Goal: Information Seeking & Learning: Learn about a topic

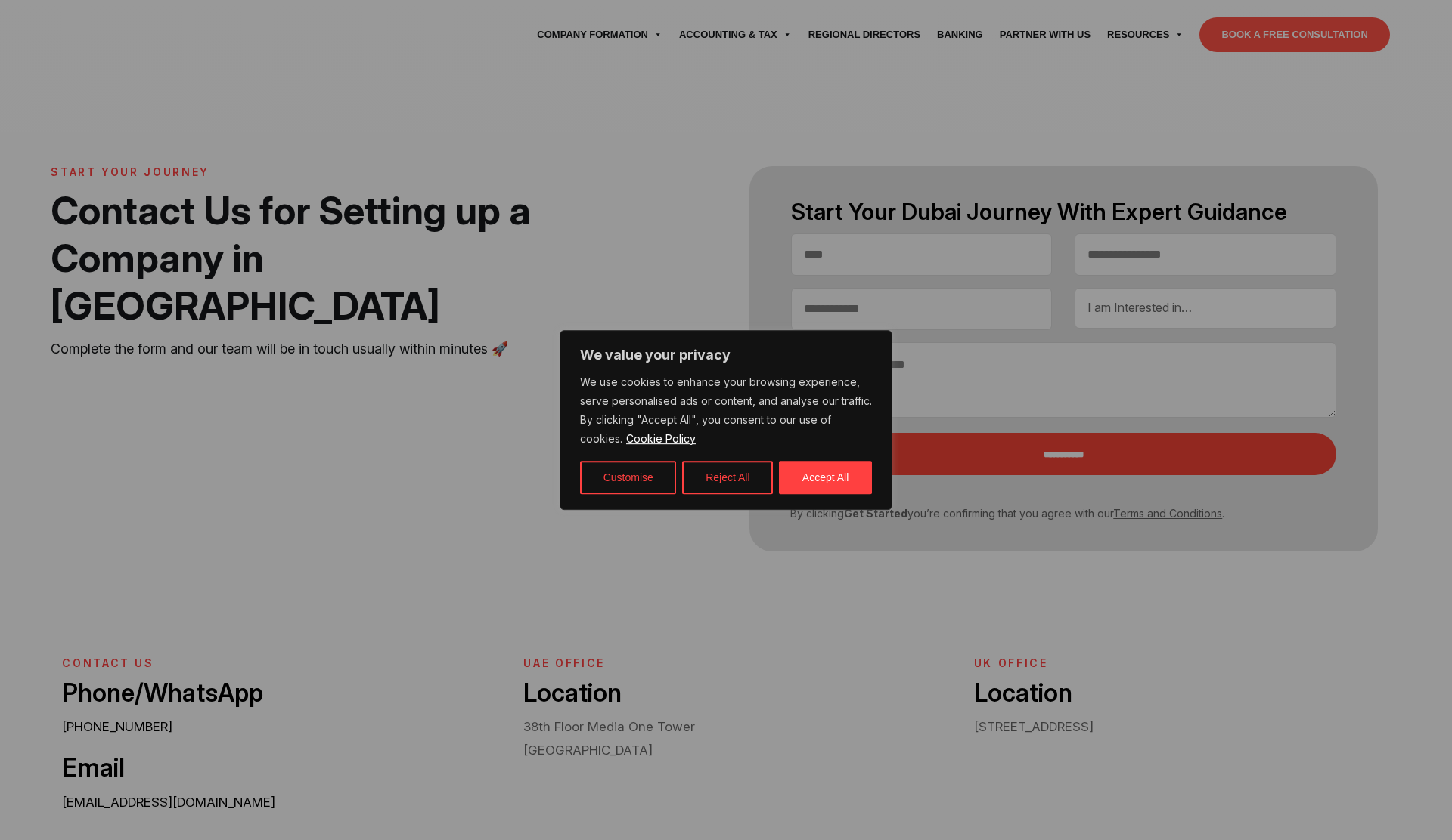
select select "Contact form"
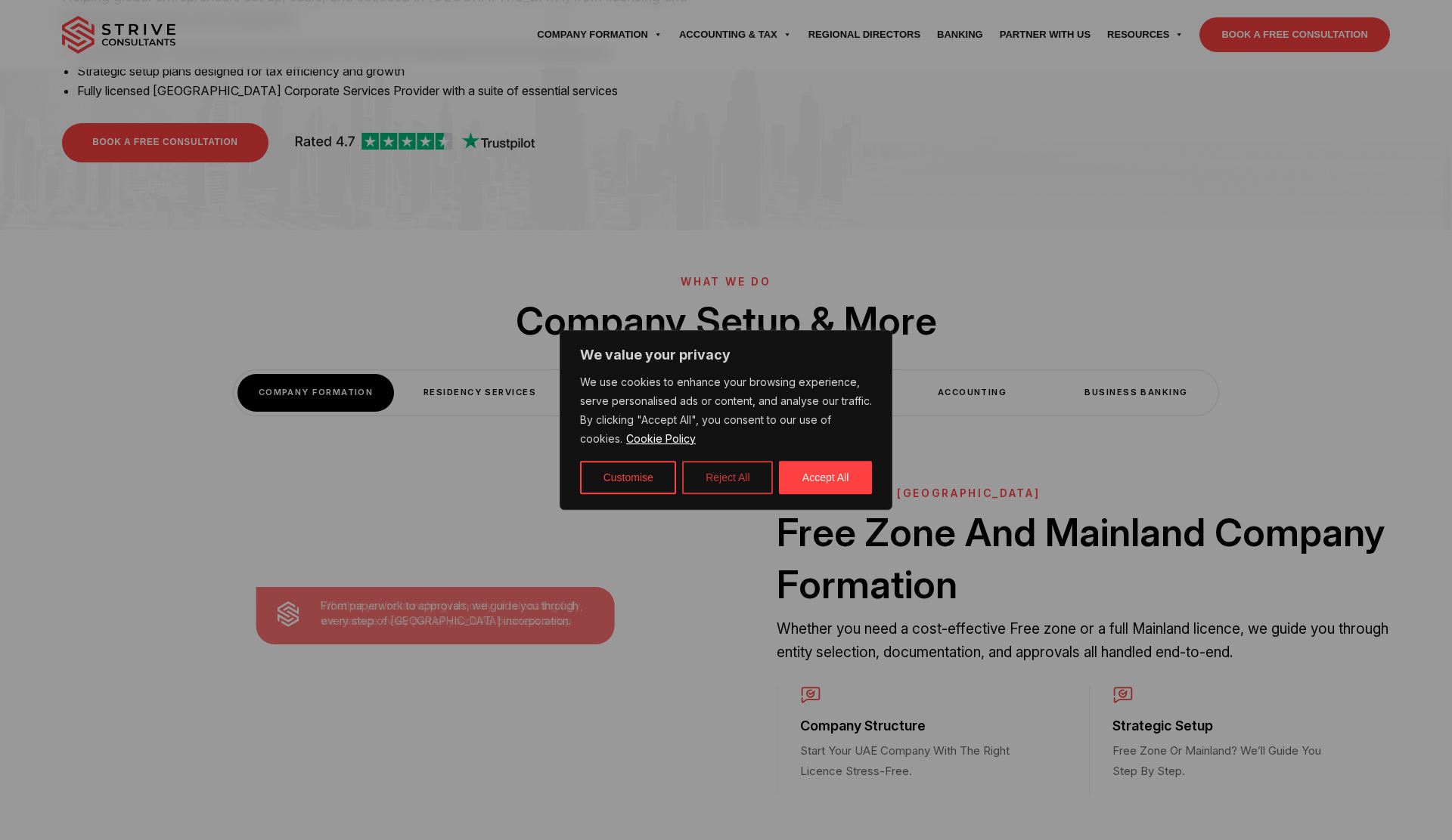
click at [738, 482] on button "Reject All" at bounding box center [726, 478] width 91 height 33
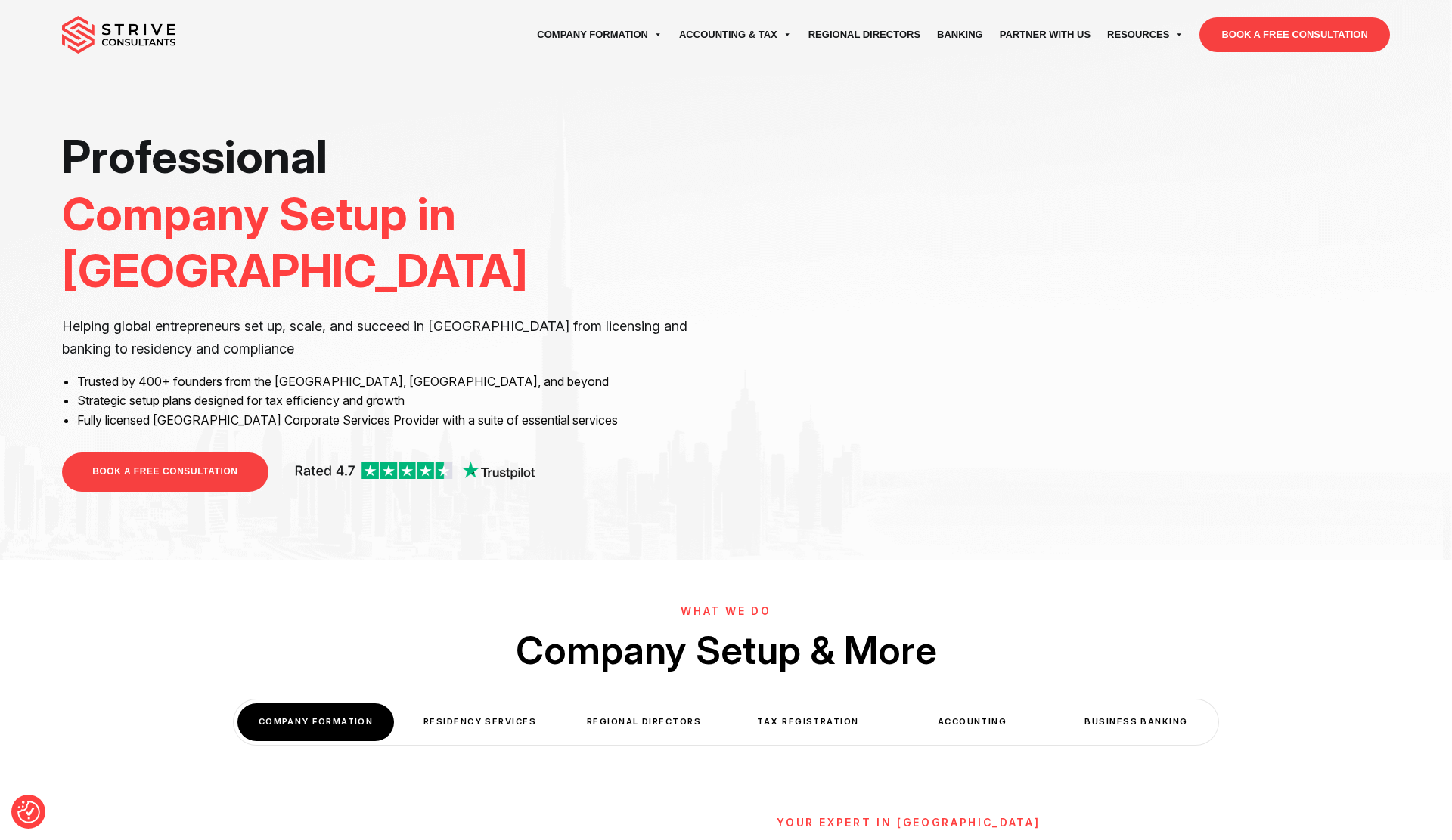
click at [445, 30] on ul "Company Formation Mainland company Holding Company Free zone company Foundation…" at bounding box center [838, 34] width 1102 height 42
click at [502, 714] on div "Residency Services" at bounding box center [479, 722] width 157 height 37
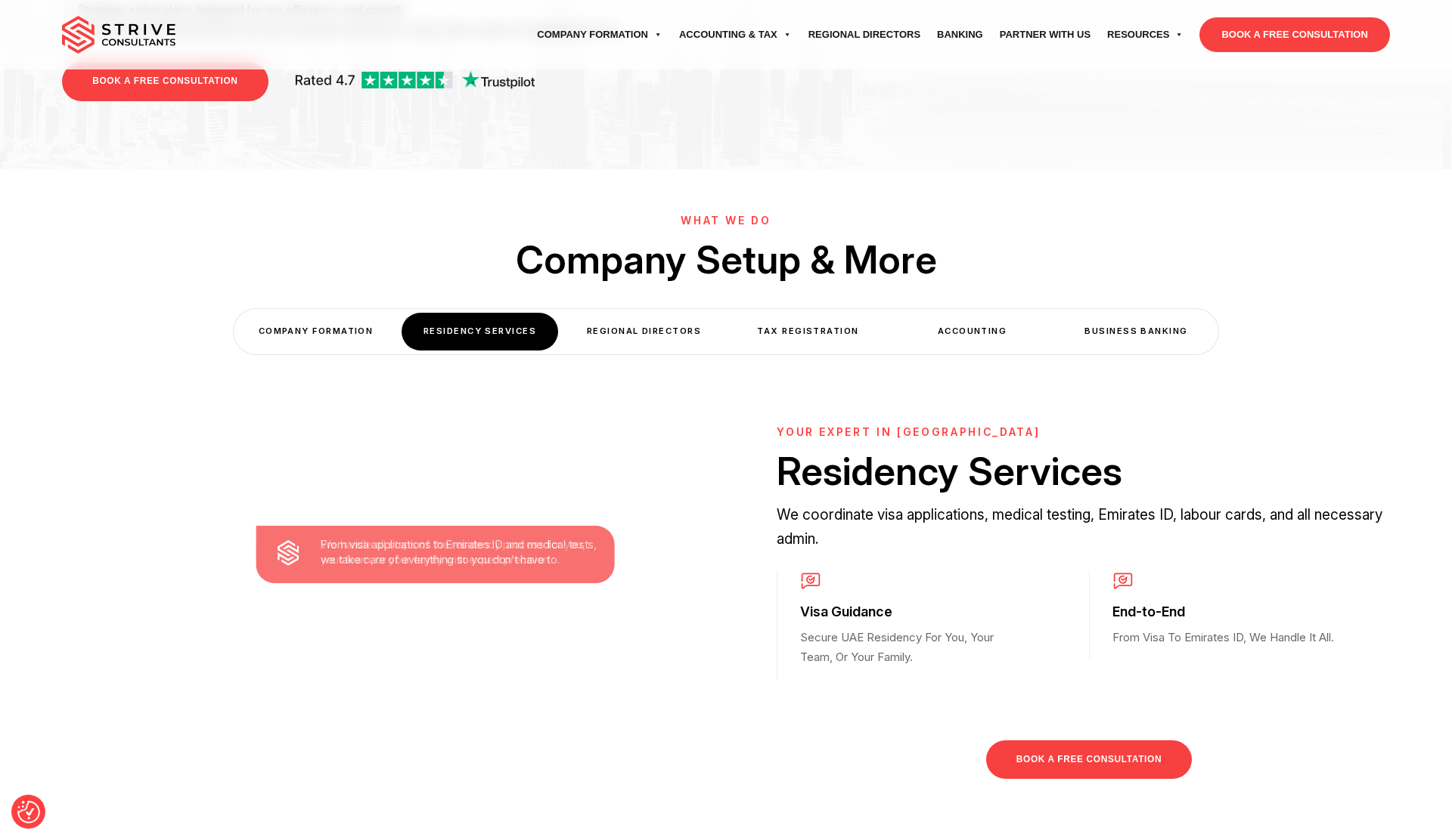
scroll to position [417, 0]
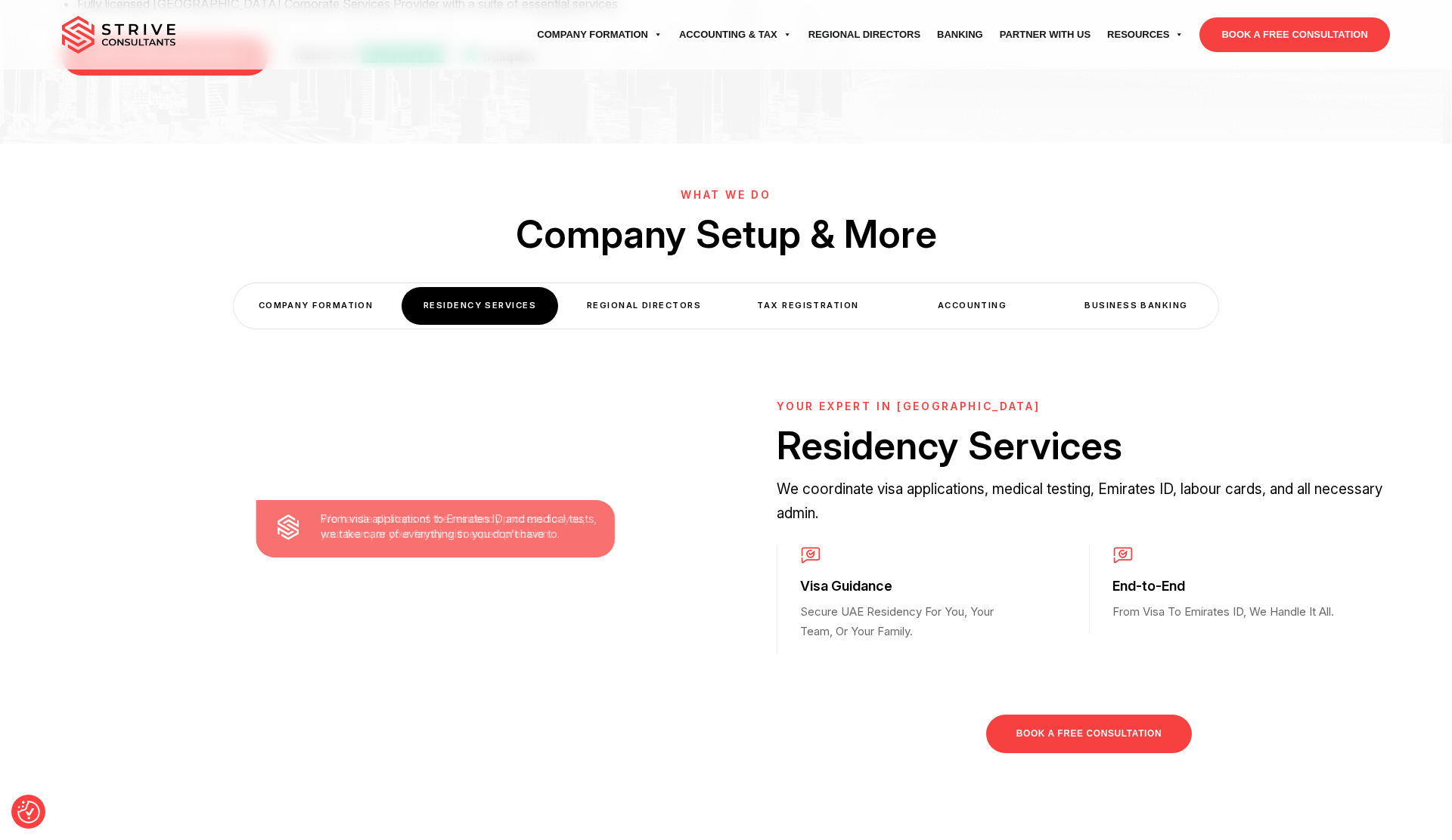
click at [651, 306] on div "Regional Directors" at bounding box center [644, 306] width 157 height 37
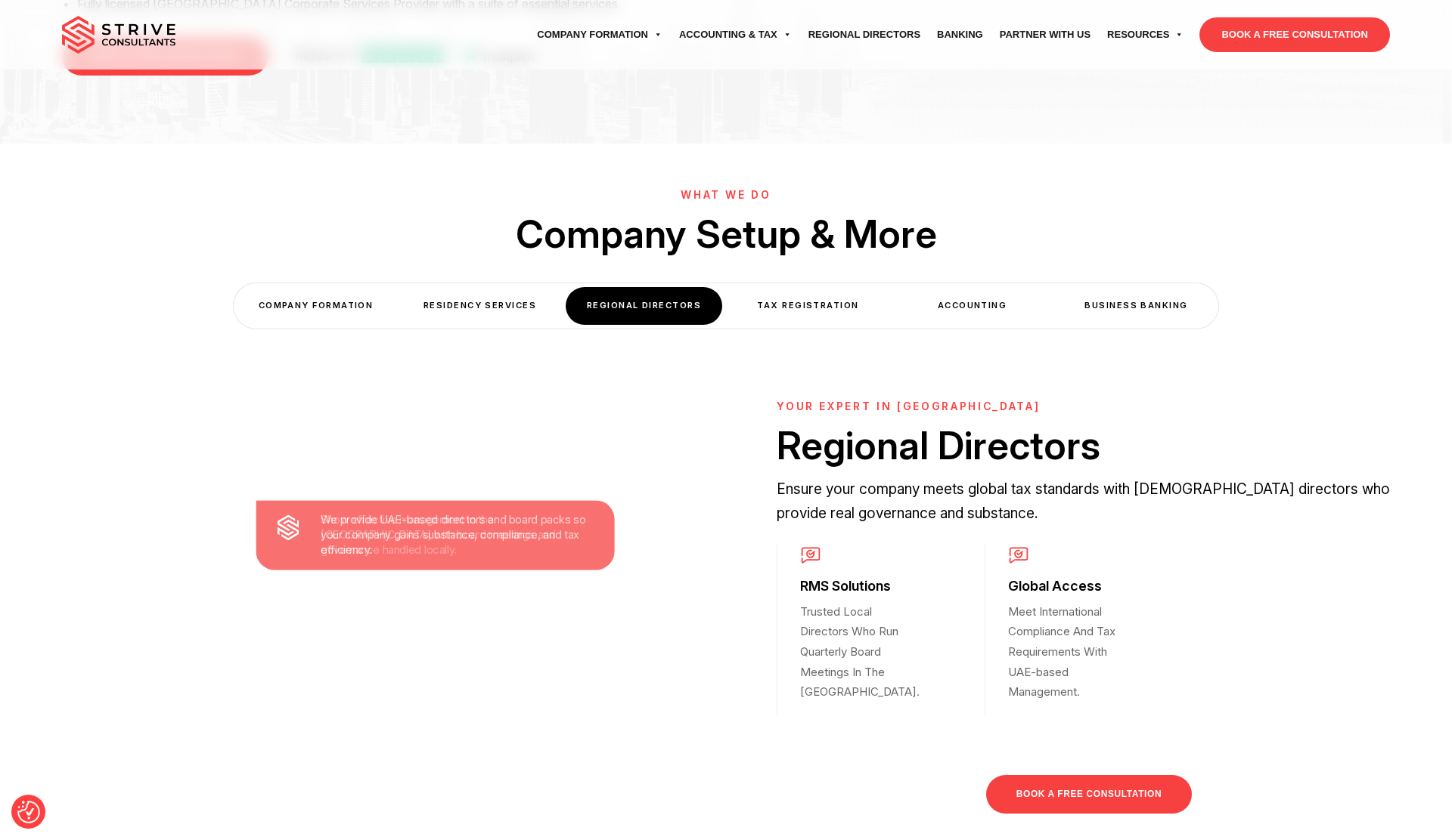
click at [837, 303] on div "Tax Registration" at bounding box center [807, 306] width 157 height 37
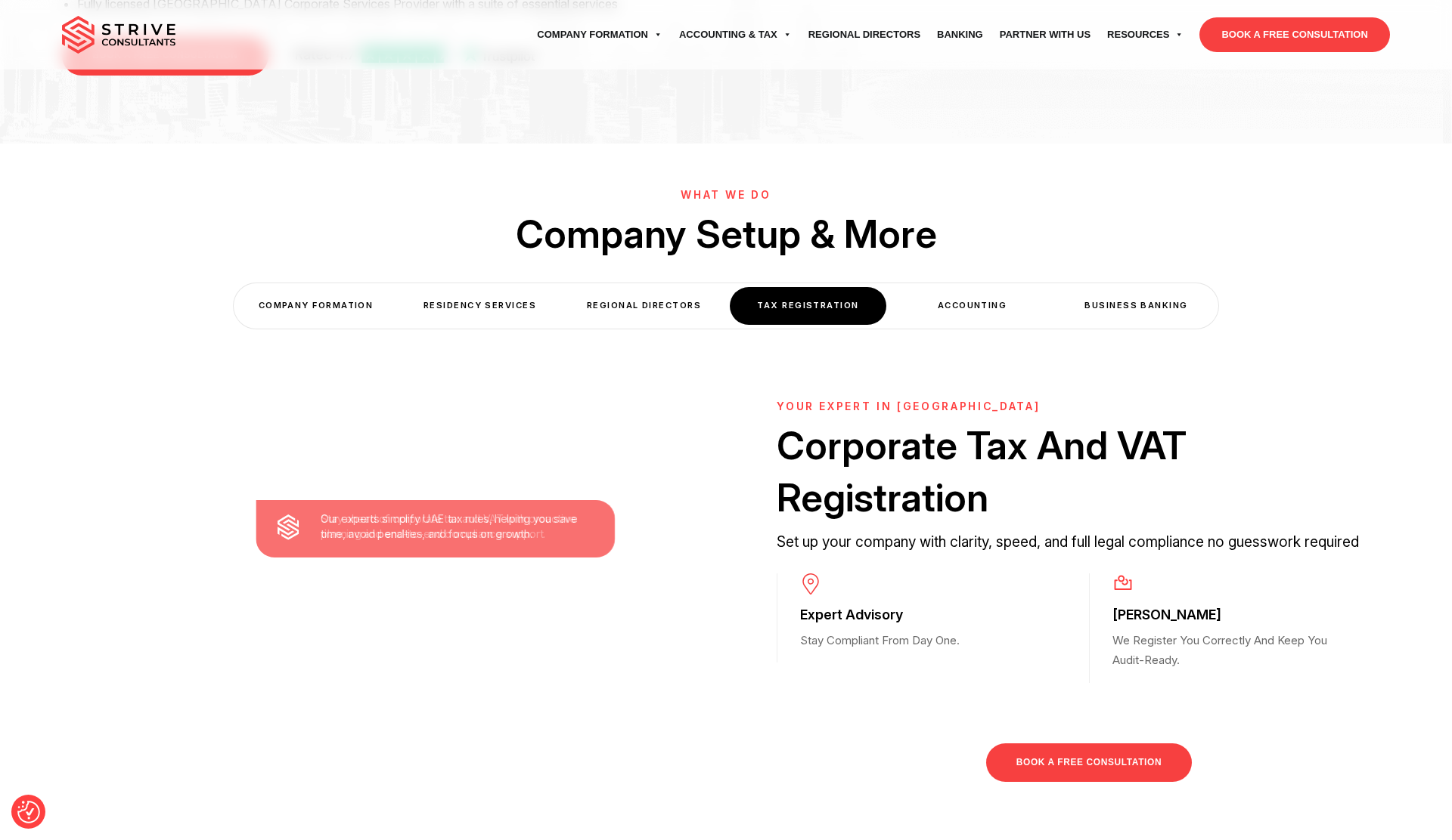
click at [954, 302] on div "Accounting" at bounding box center [972, 306] width 157 height 37
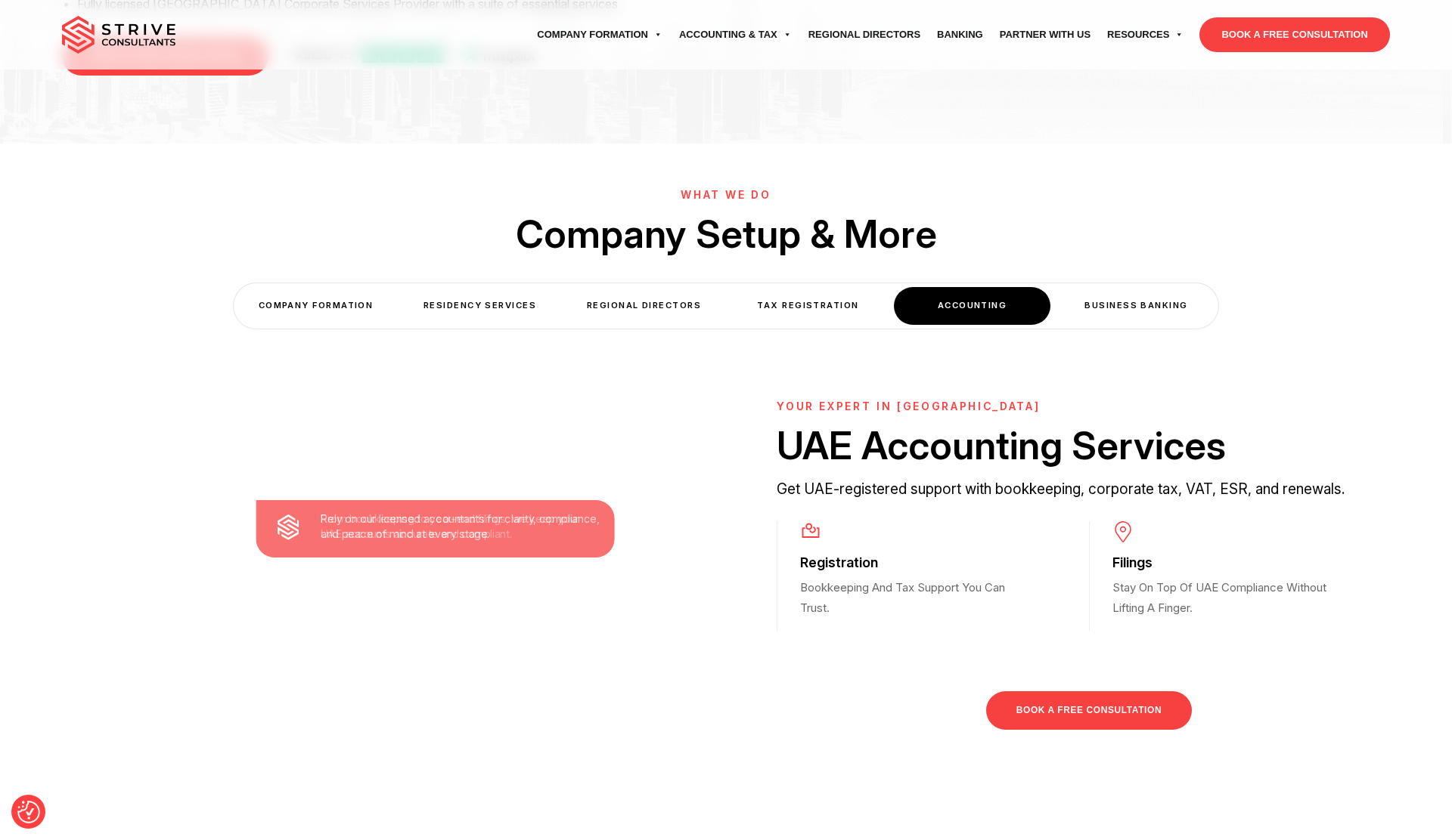
click at [1138, 303] on div "Business Banking" at bounding box center [1136, 306] width 157 height 37
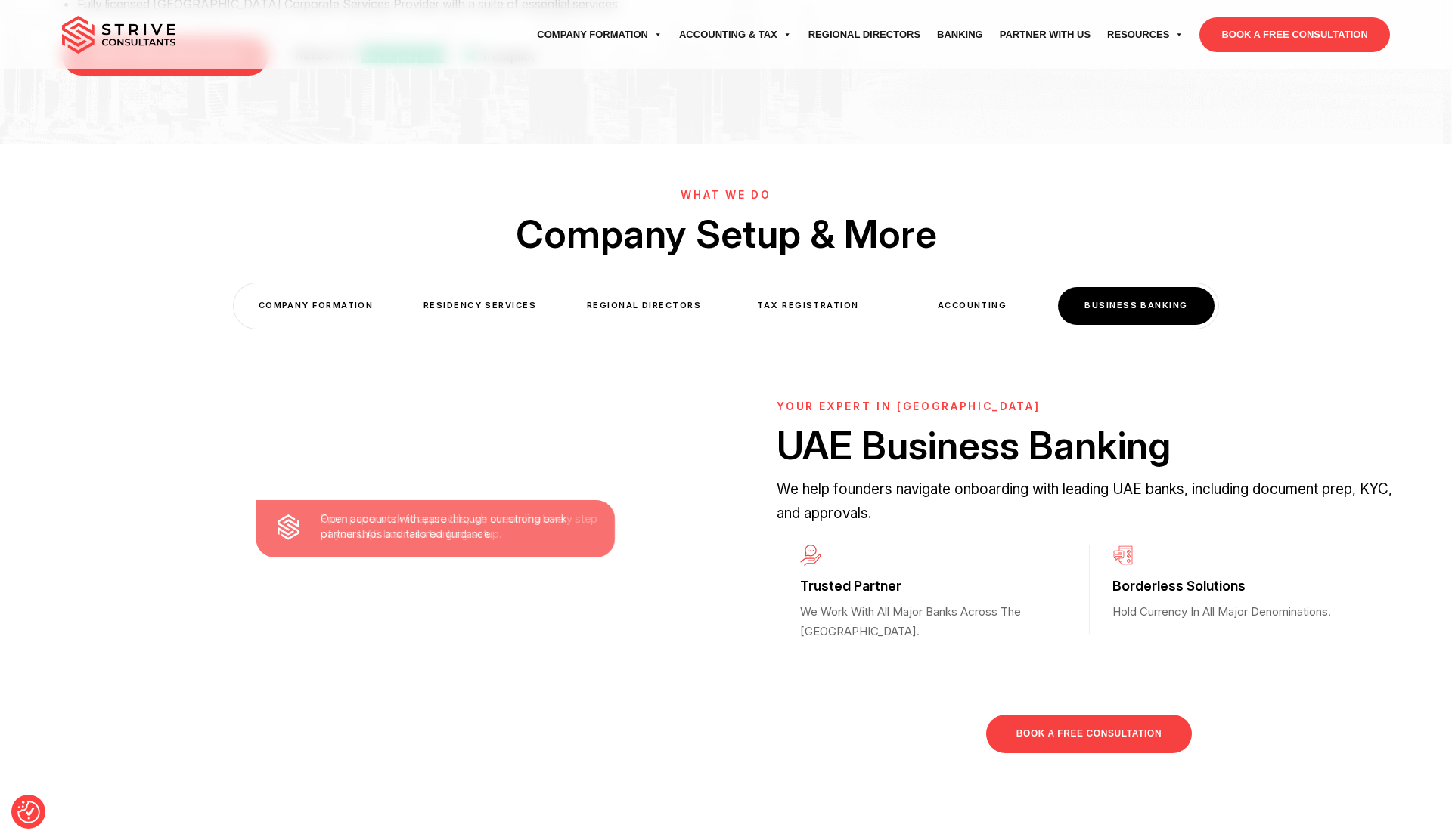
click at [966, 318] on div "Accounting" at bounding box center [972, 306] width 157 height 37
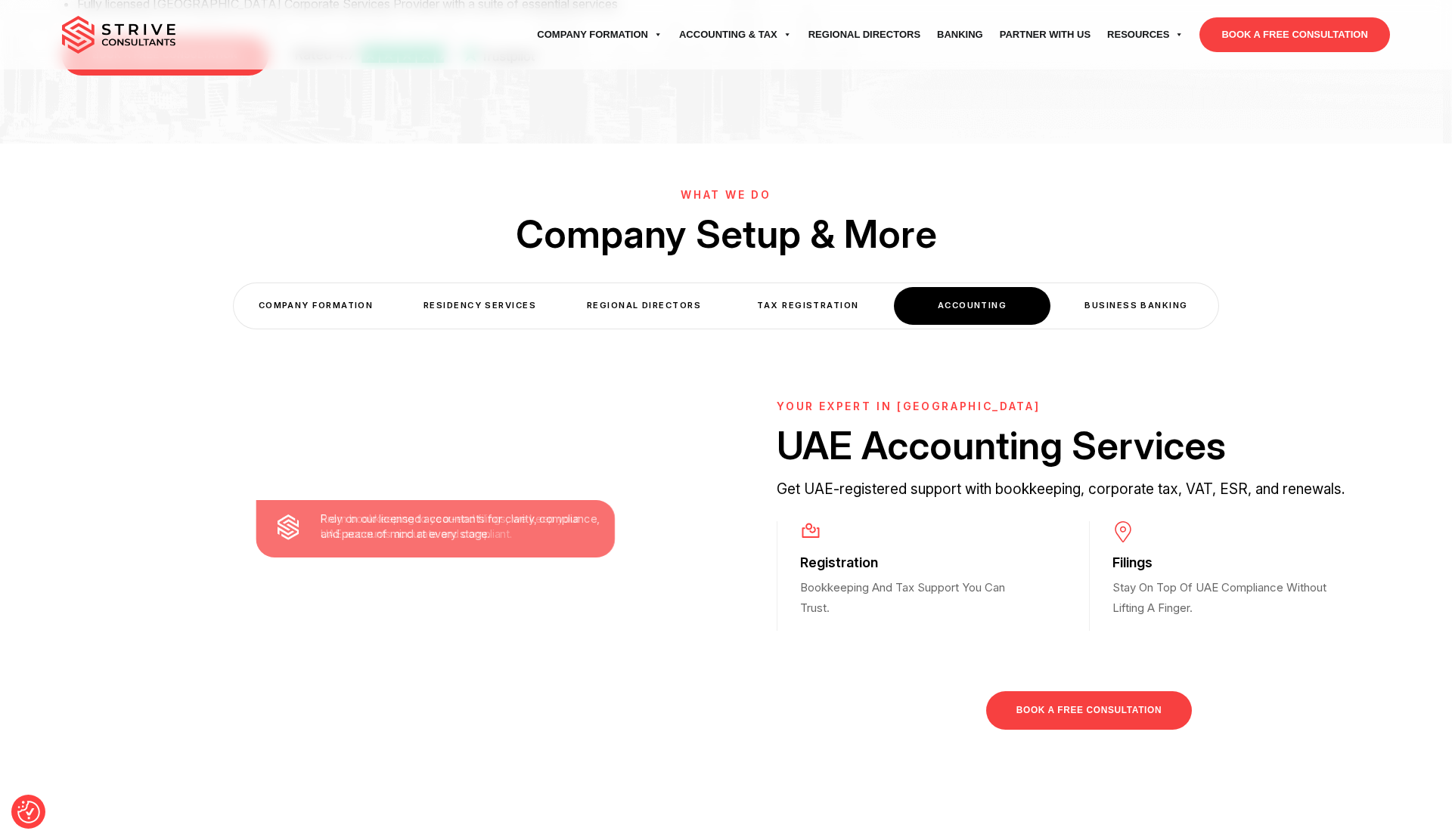
click at [783, 310] on div "Tax Registration" at bounding box center [807, 306] width 157 height 37
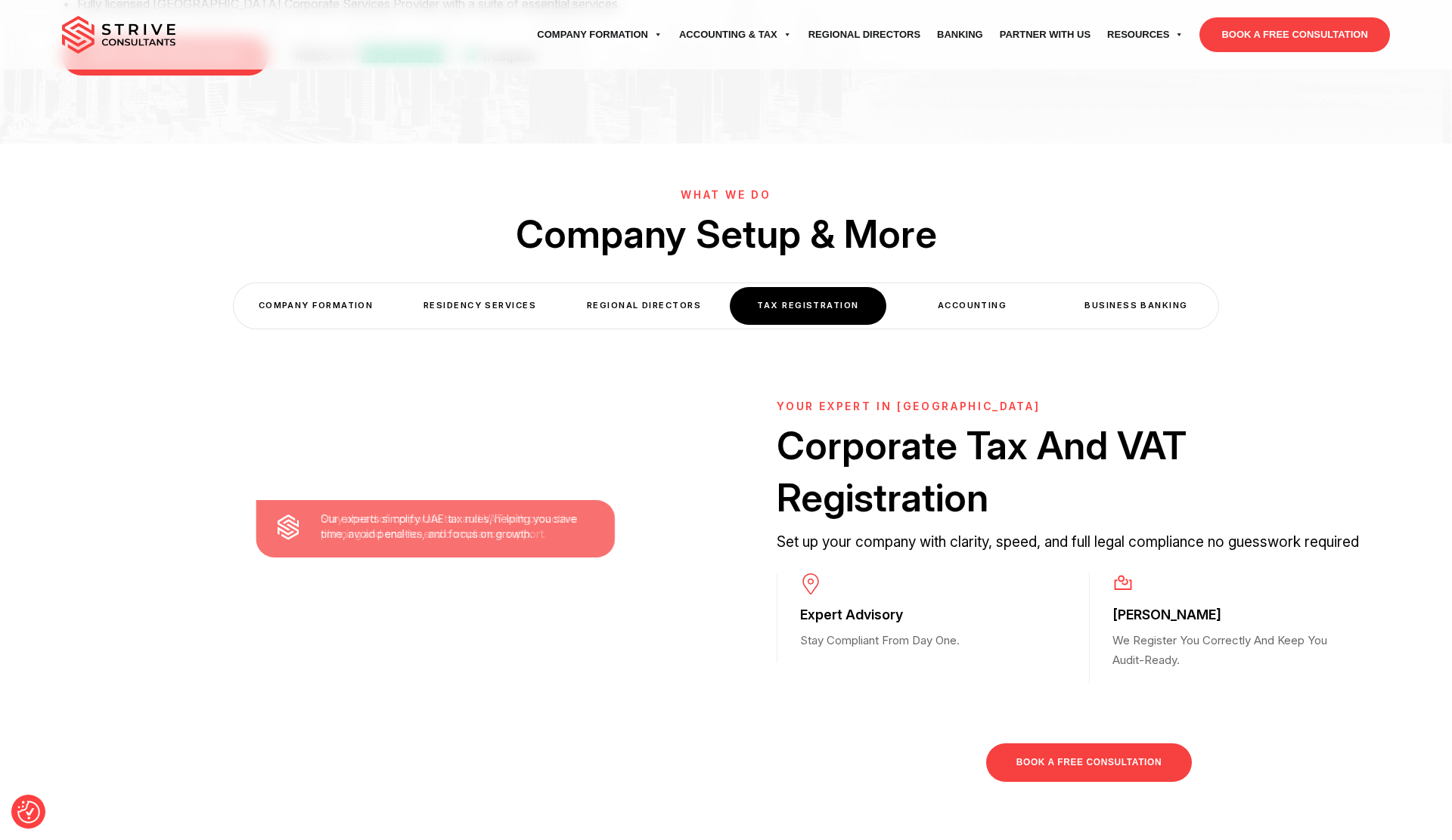
click at [605, 306] on div "Regional Directors" at bounding box center [644, 306] width 157 height 37
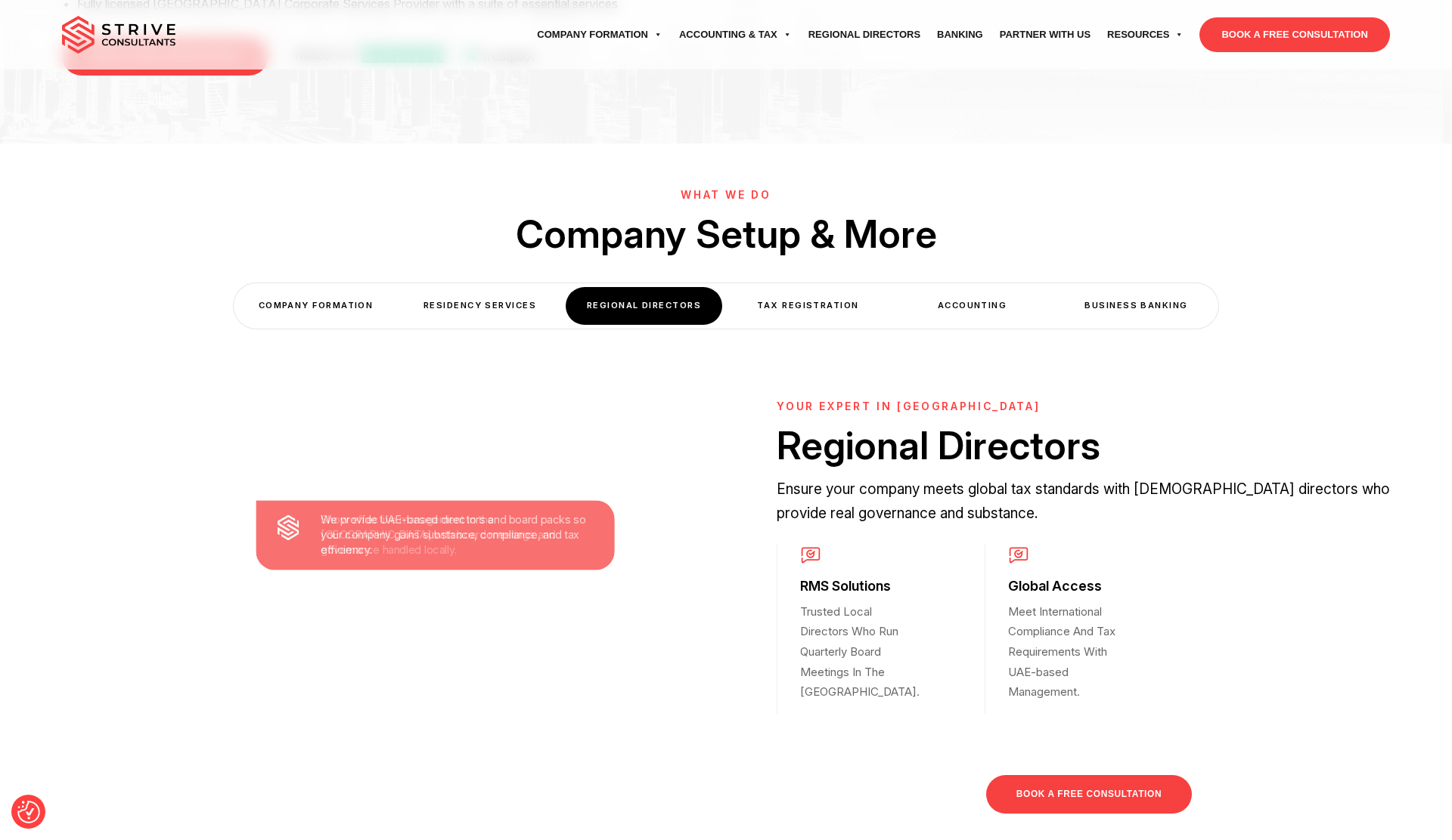
click at [503, 310] on div "Residency Services" at bounding box center [479, 306] width 157 height 37
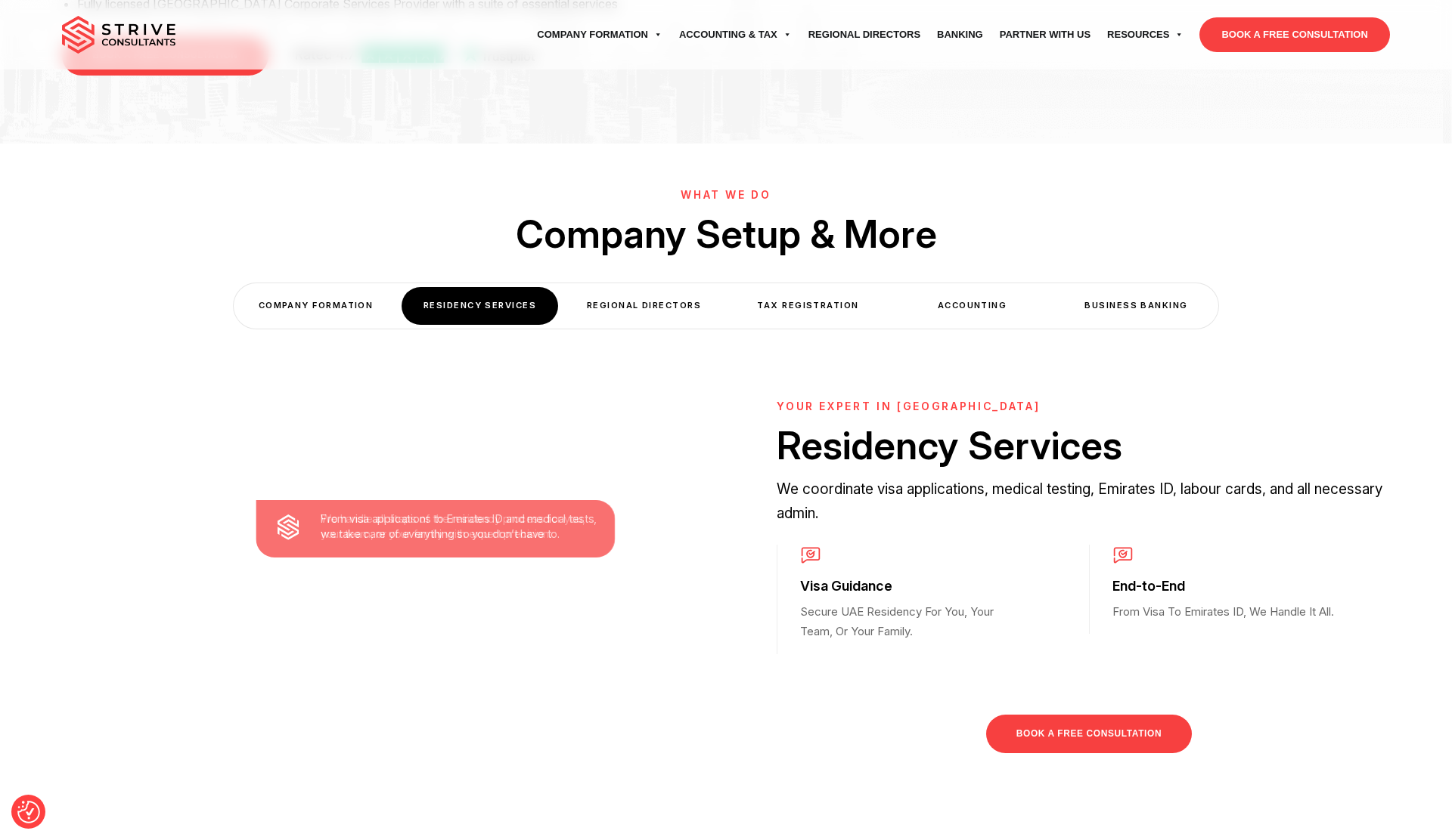
click at [319, 306] on div "COMPANY FORMATION" at bounding box center [316, 306] width 157 height 37
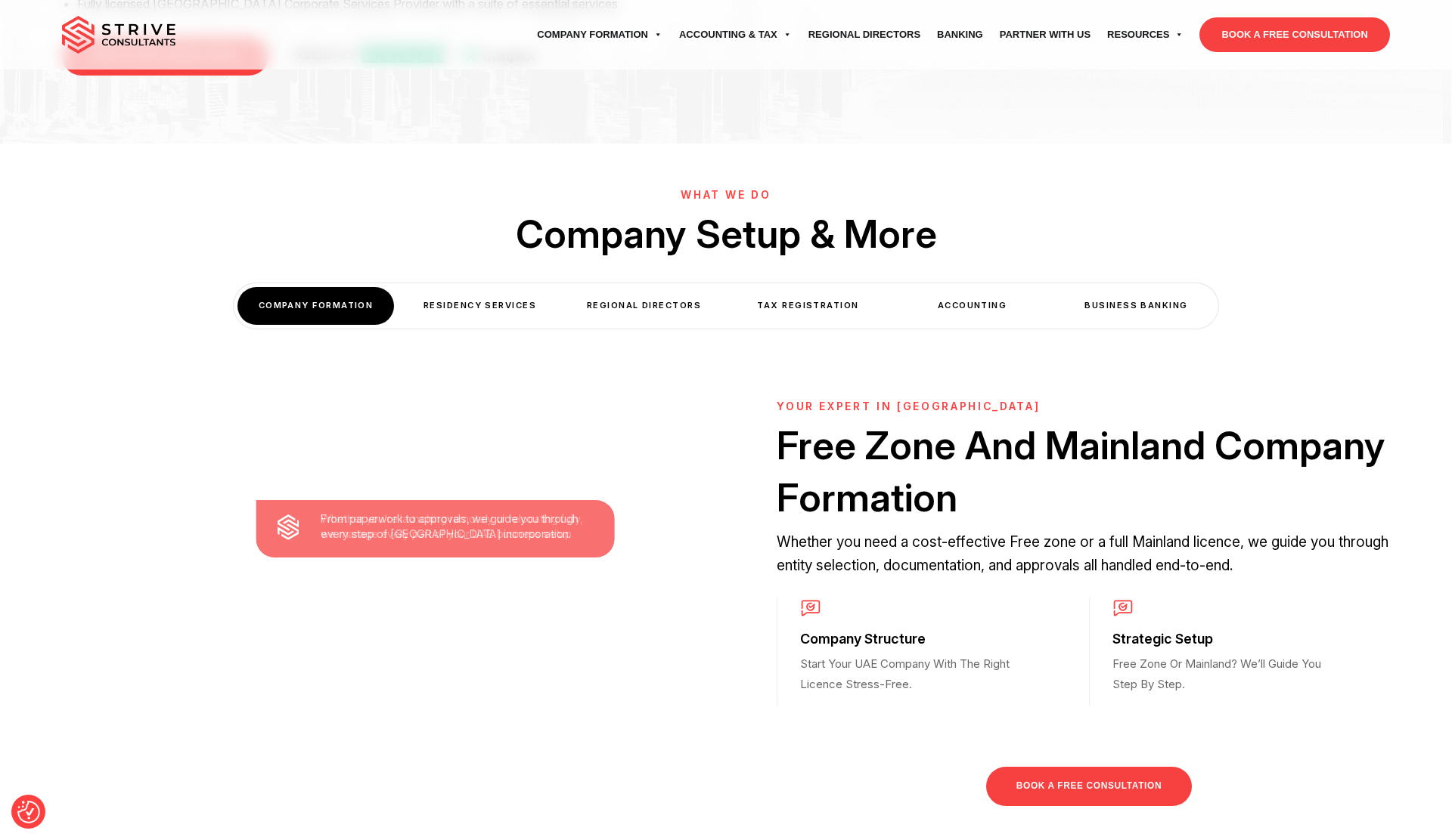
click at [473, 301] on div "Residency Services" at bounding box center [479, 306] width 157 height 37
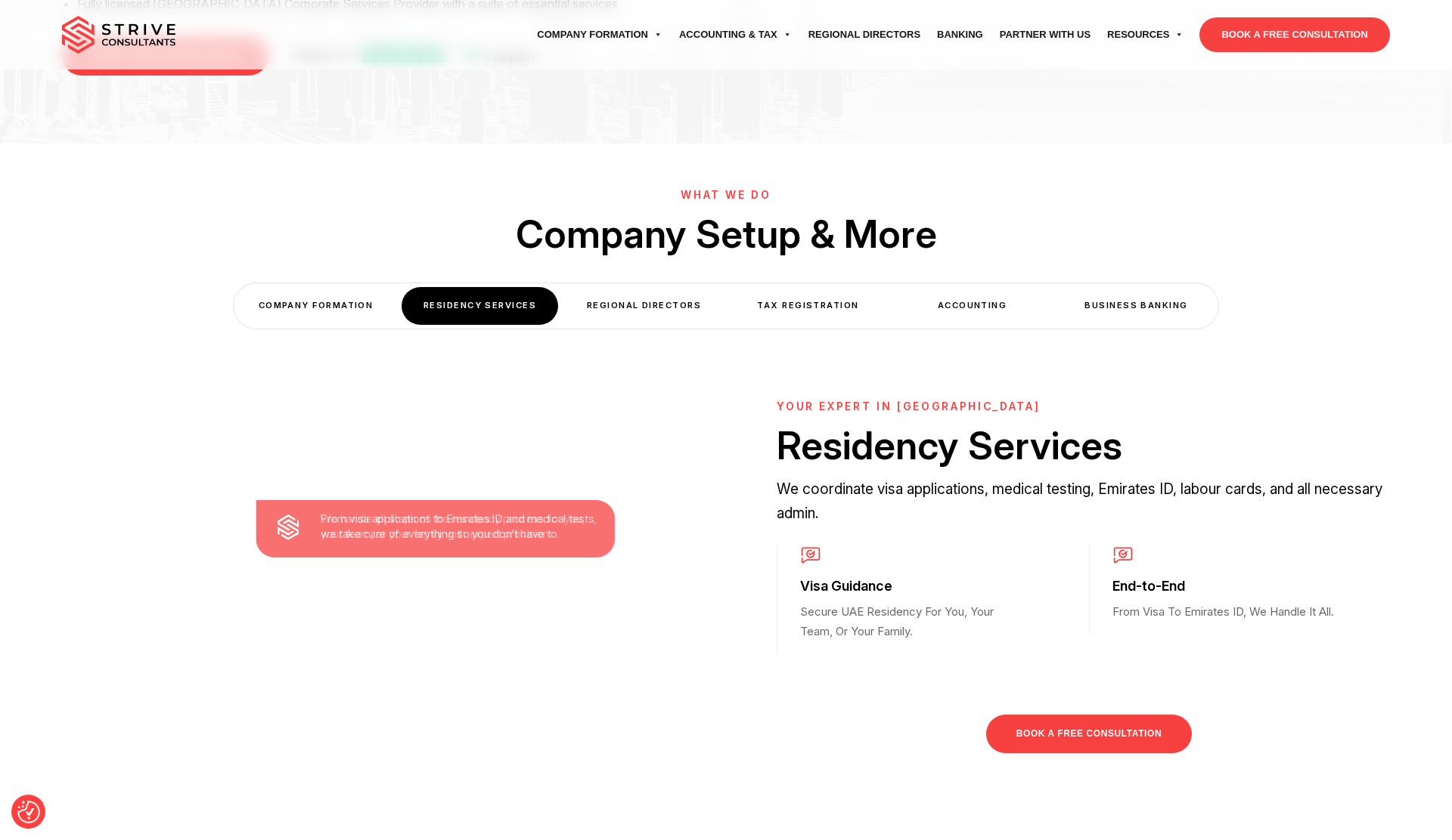
click at [697, 299] on div "Regional Directors" at bounding box center [644, 306] width 157 height 37
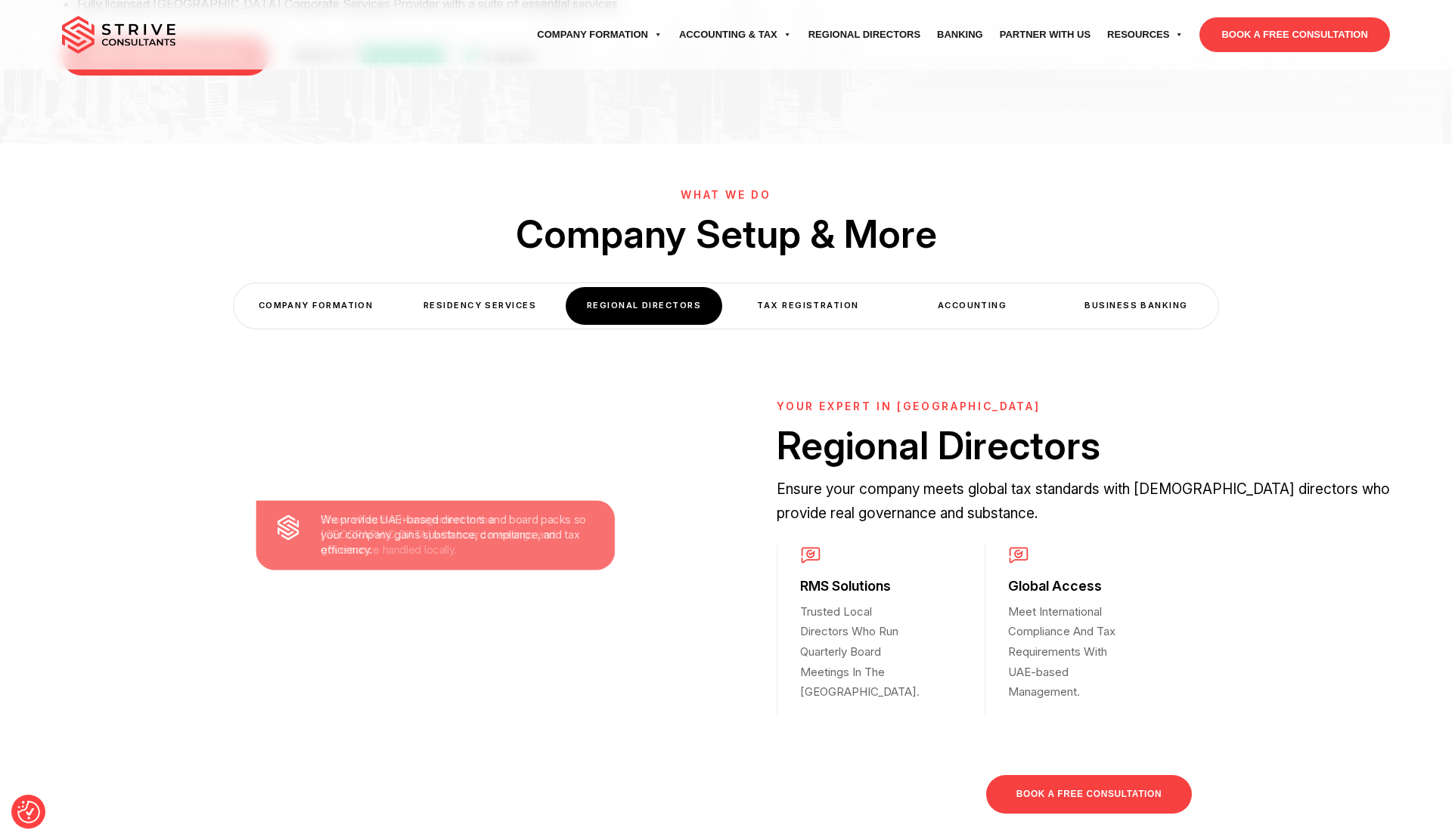
click at [834, 295] on div "Tax Registration" at bounding box center [807, 306] width 157 height 37
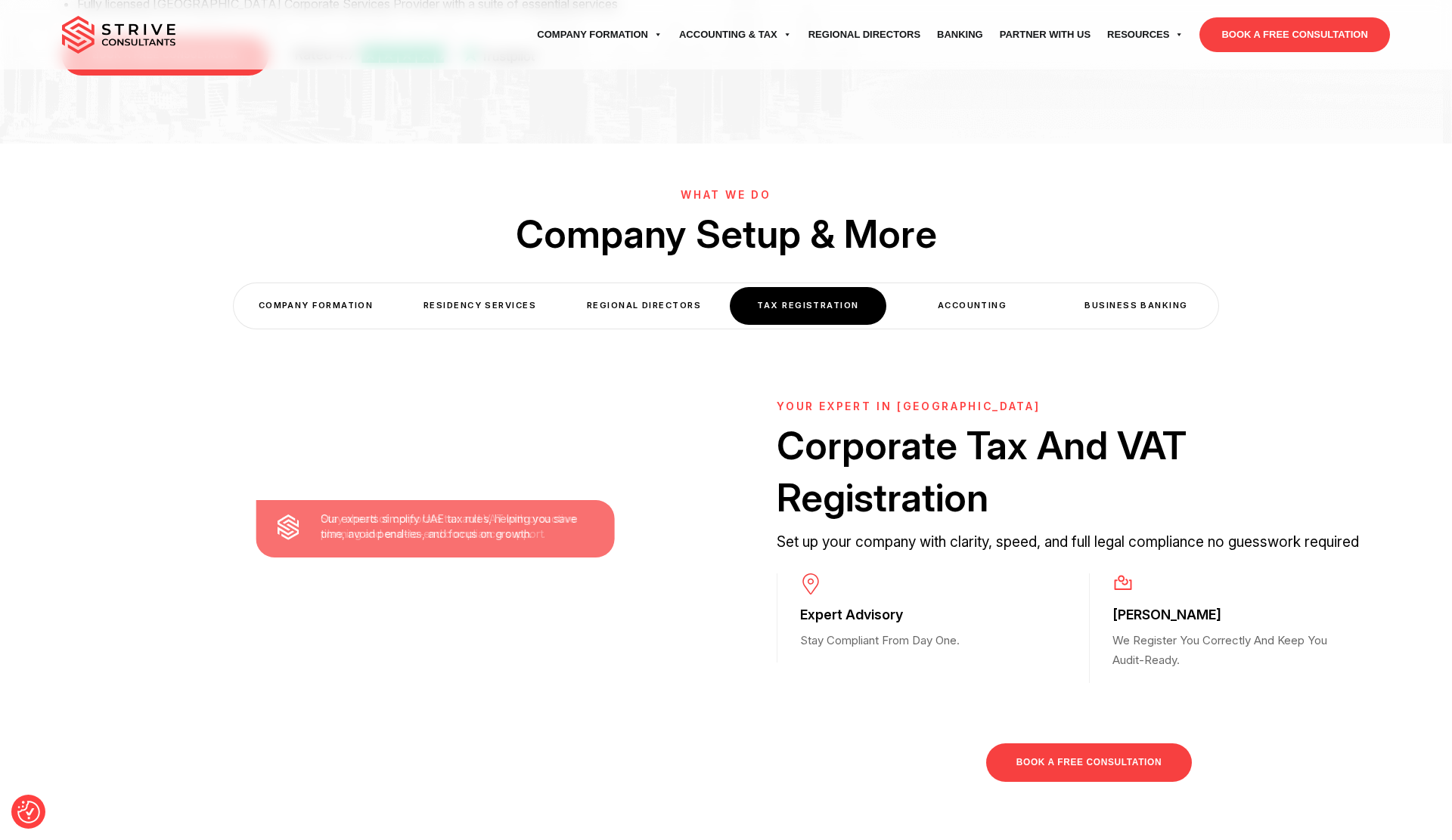
click at [962, 295] on div "Accounting" at bounding box center [972, 306] width 157 height 37
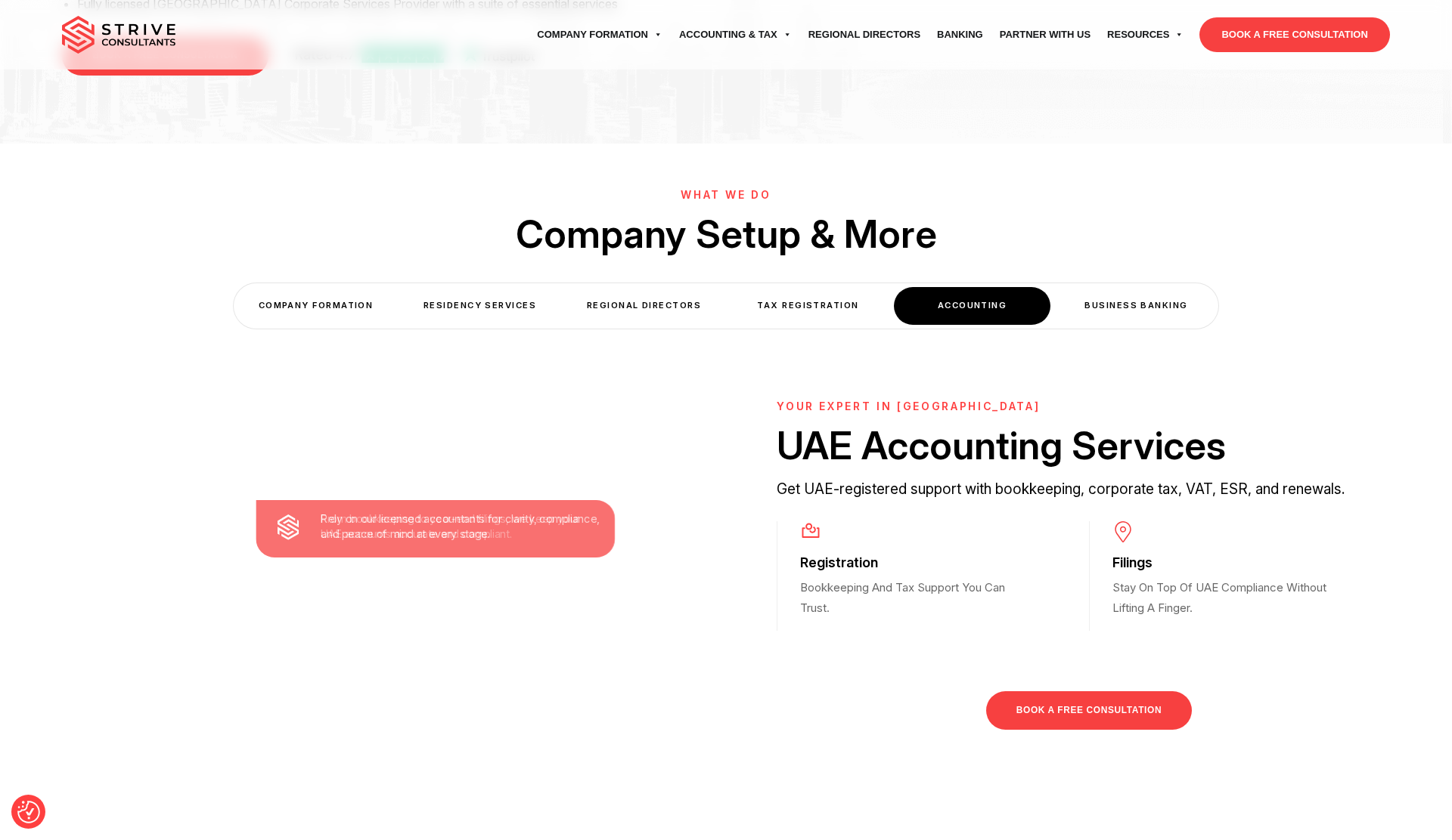
click at [1101, 300] on div "Business Banking" at bounding box center [1136, 306] width 157 height 37
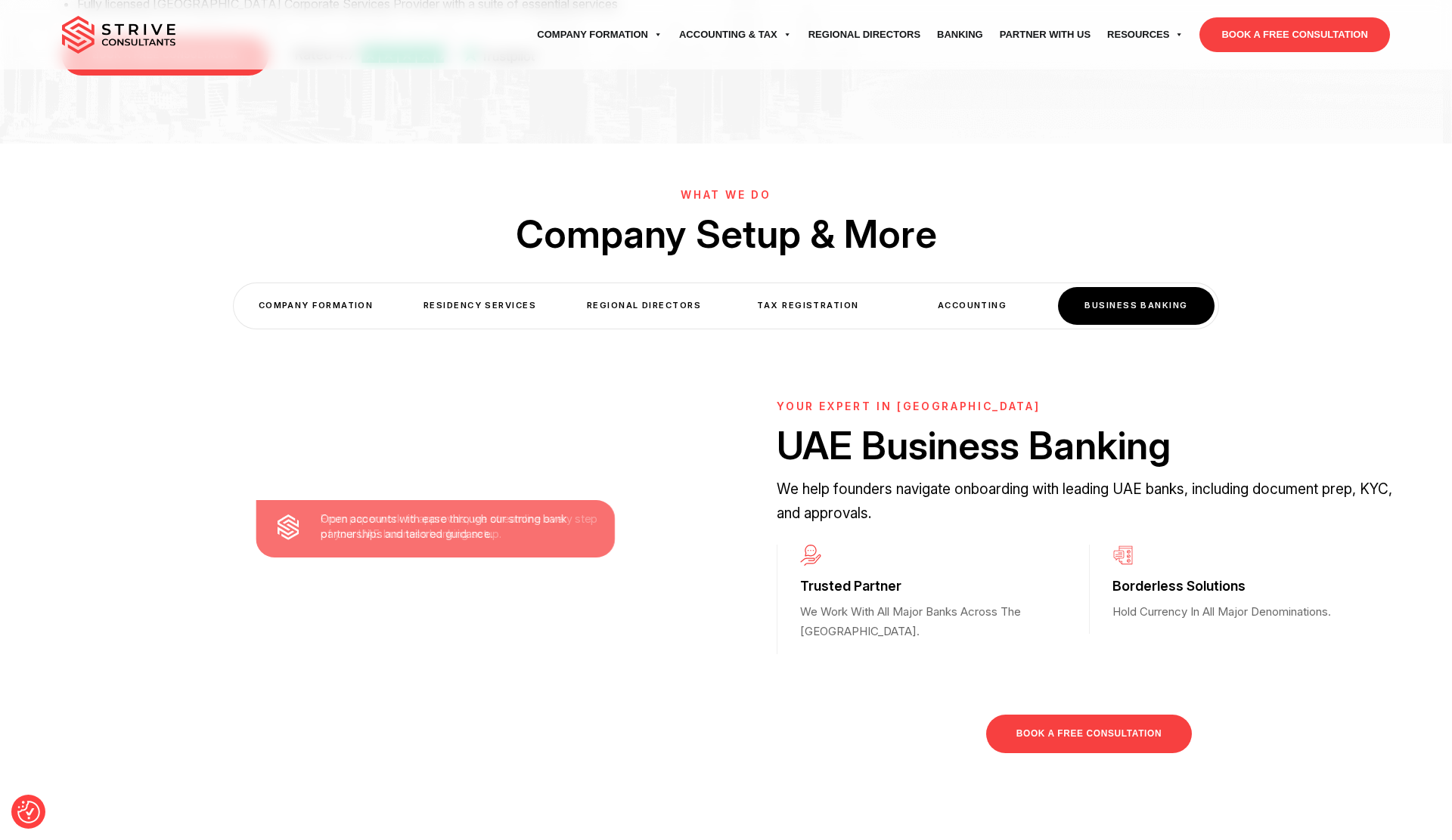
click at [319, 310] on div "COMPANY FORMATION" at bounding box center [316, 306] width 157 height 37
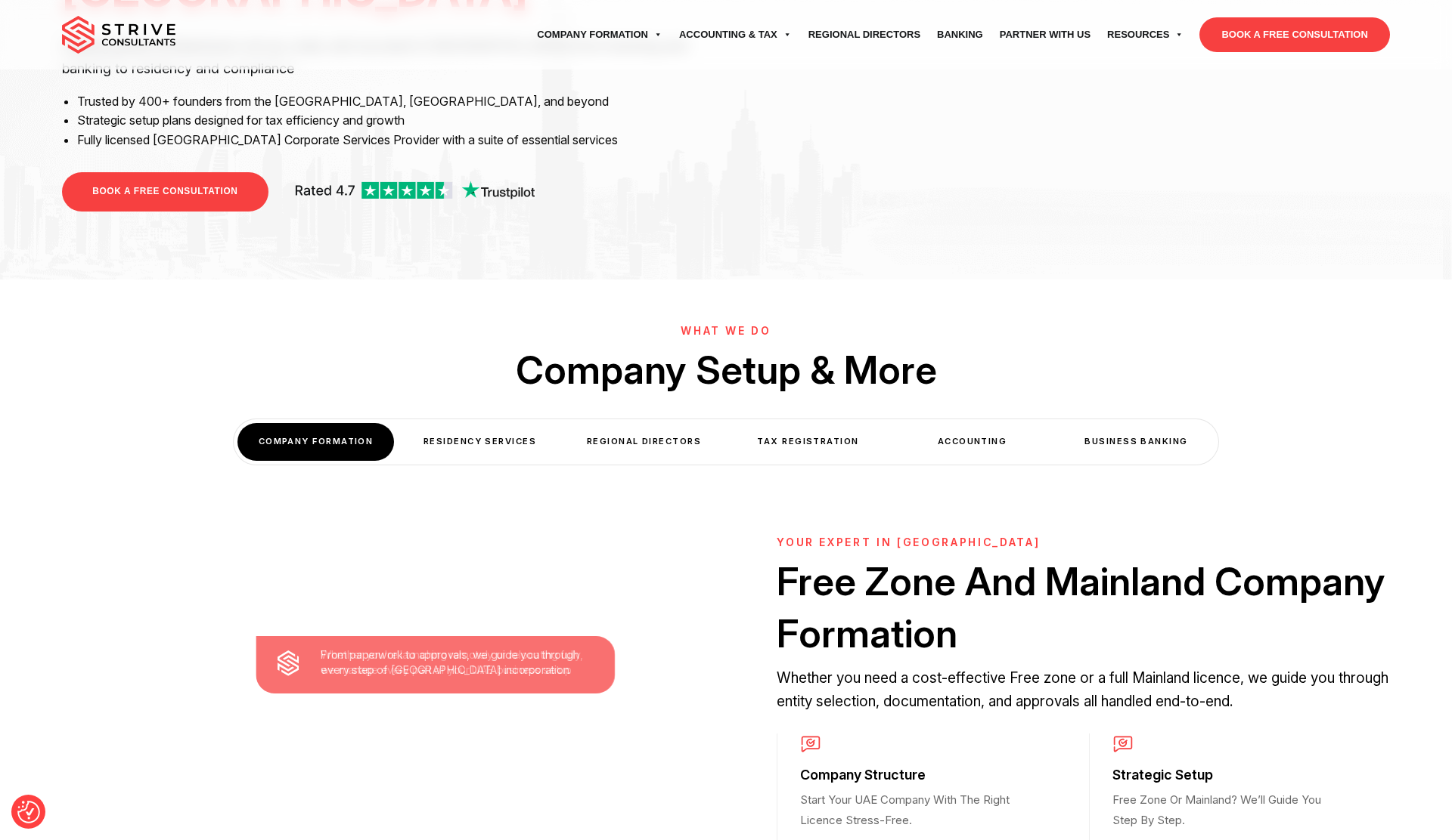
scroll to position [281, 0]
click at [452, 433] on div "Residency Services" at bounding box center [479, 441] width 157 height 37
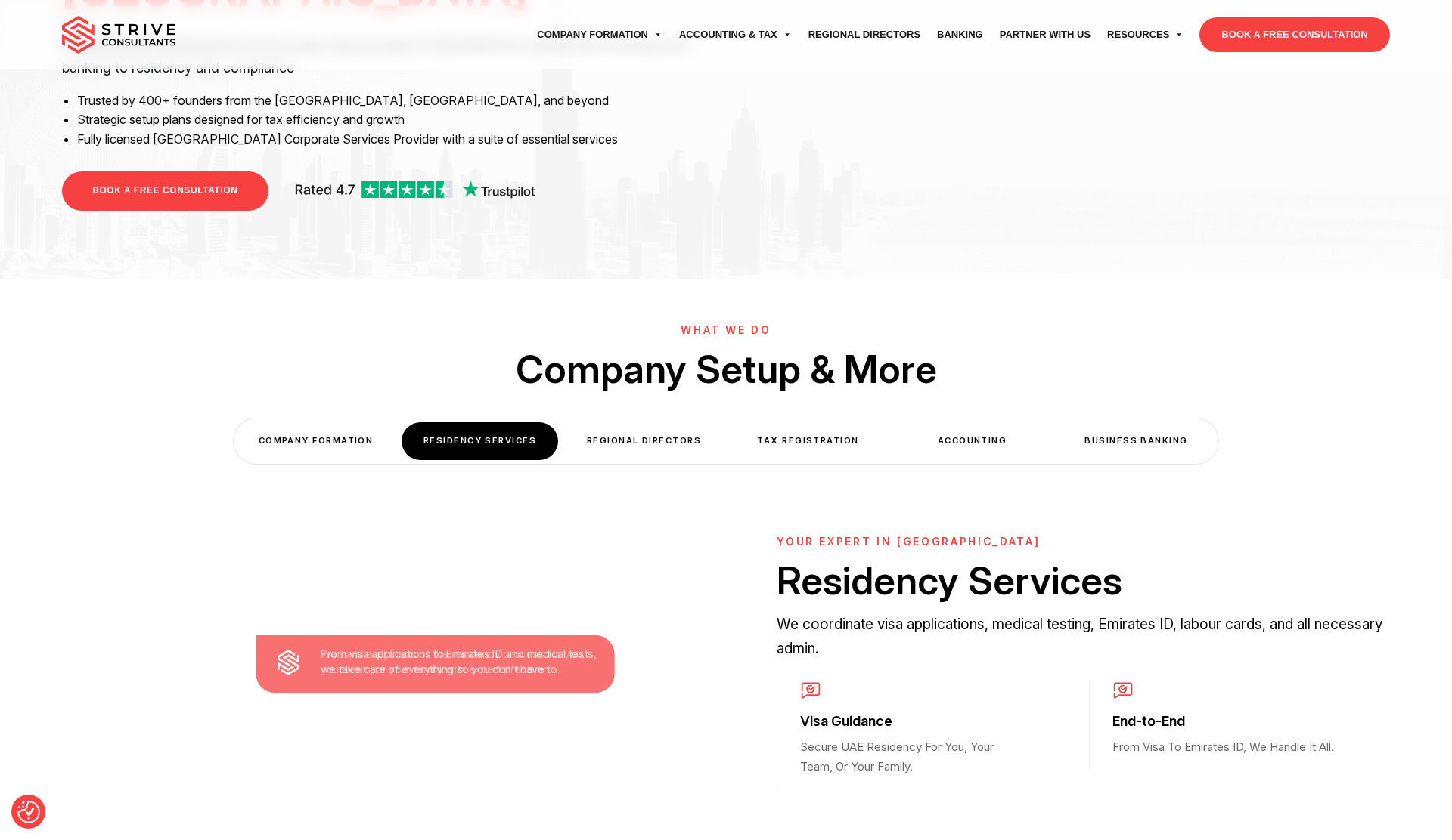
click at [622, 436] on div "Regional Directors" at bounding box center [644, 441] width 157 height 37
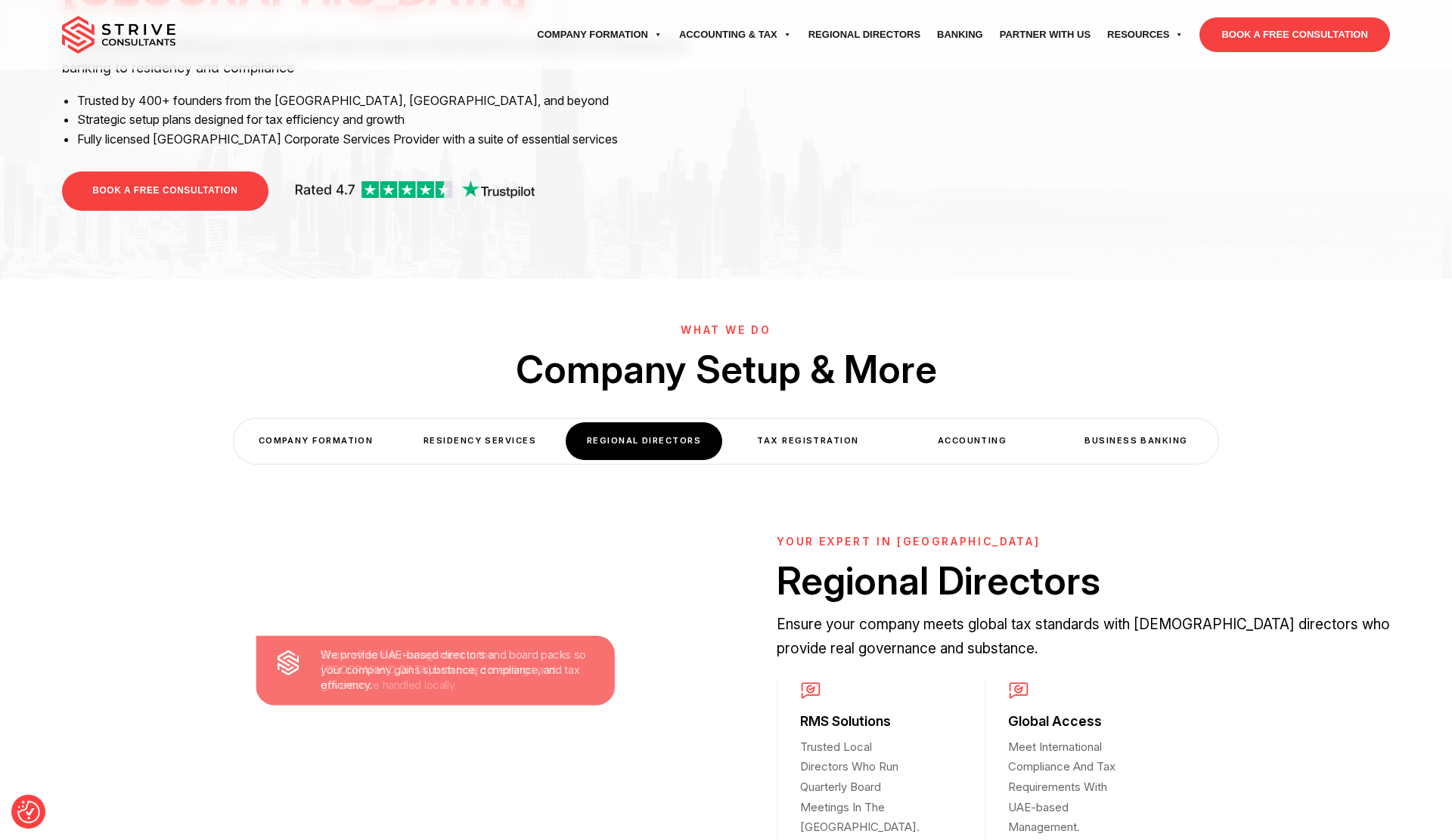
click at [803, 435] on div "Tax Registration" at bounding box center [807, 441] width 157 height 37
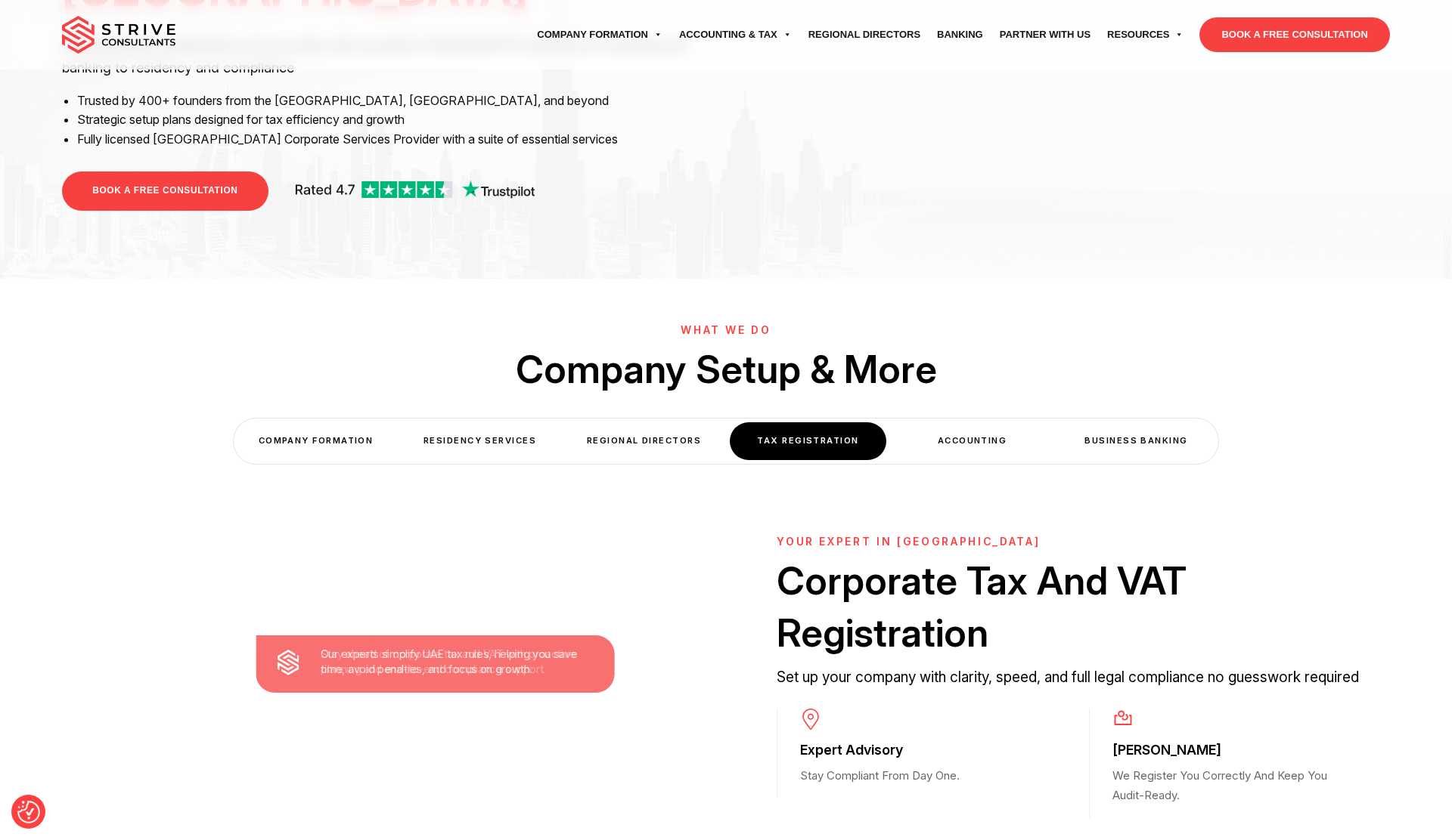
click at [638, 432] on div "Regional Directors" at bounding box center [644, 441] width 157 height 37
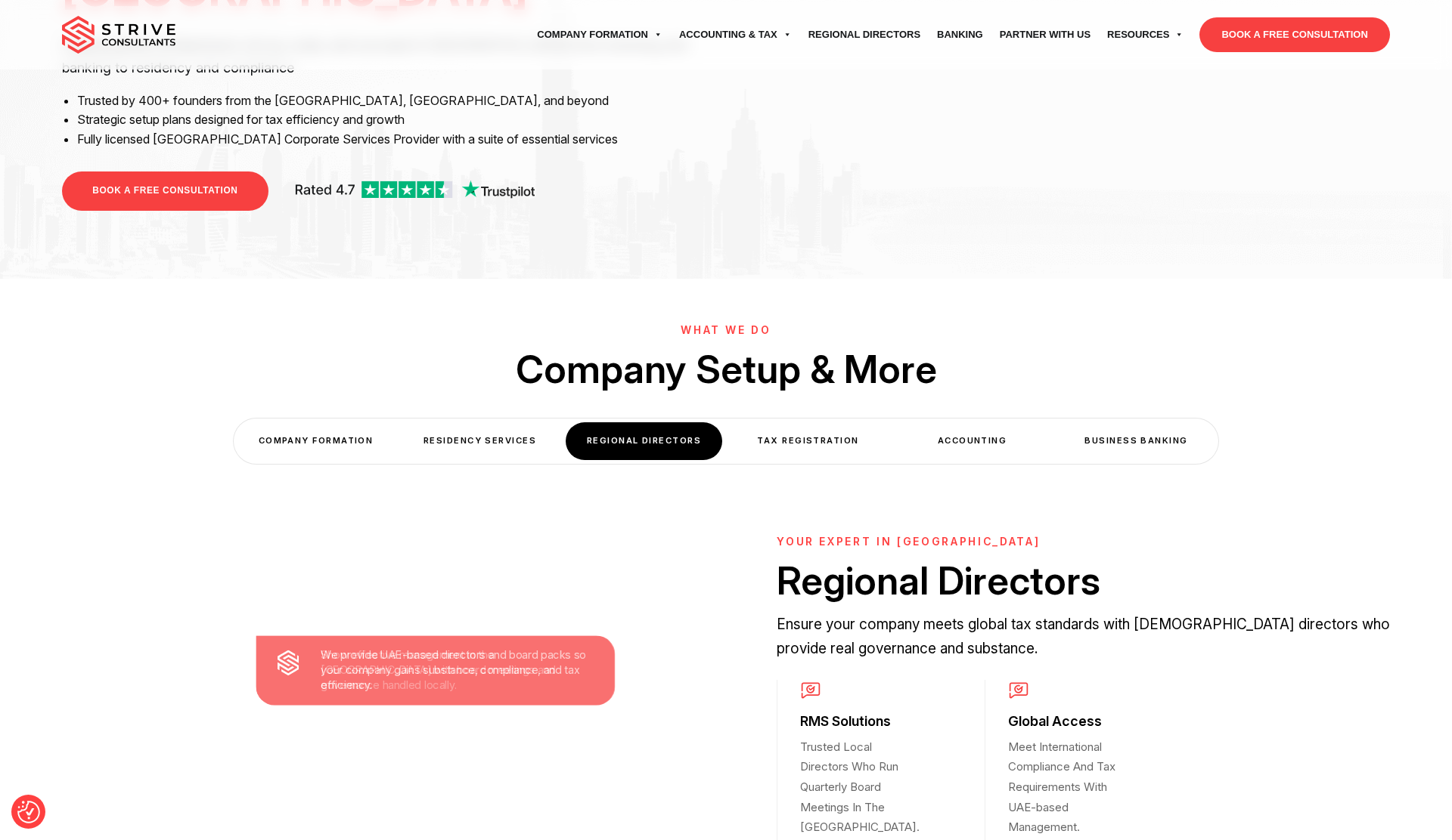
click at [844, 437] on div "Tax Registration" at bounding box center [807, 441] width 157 height 37
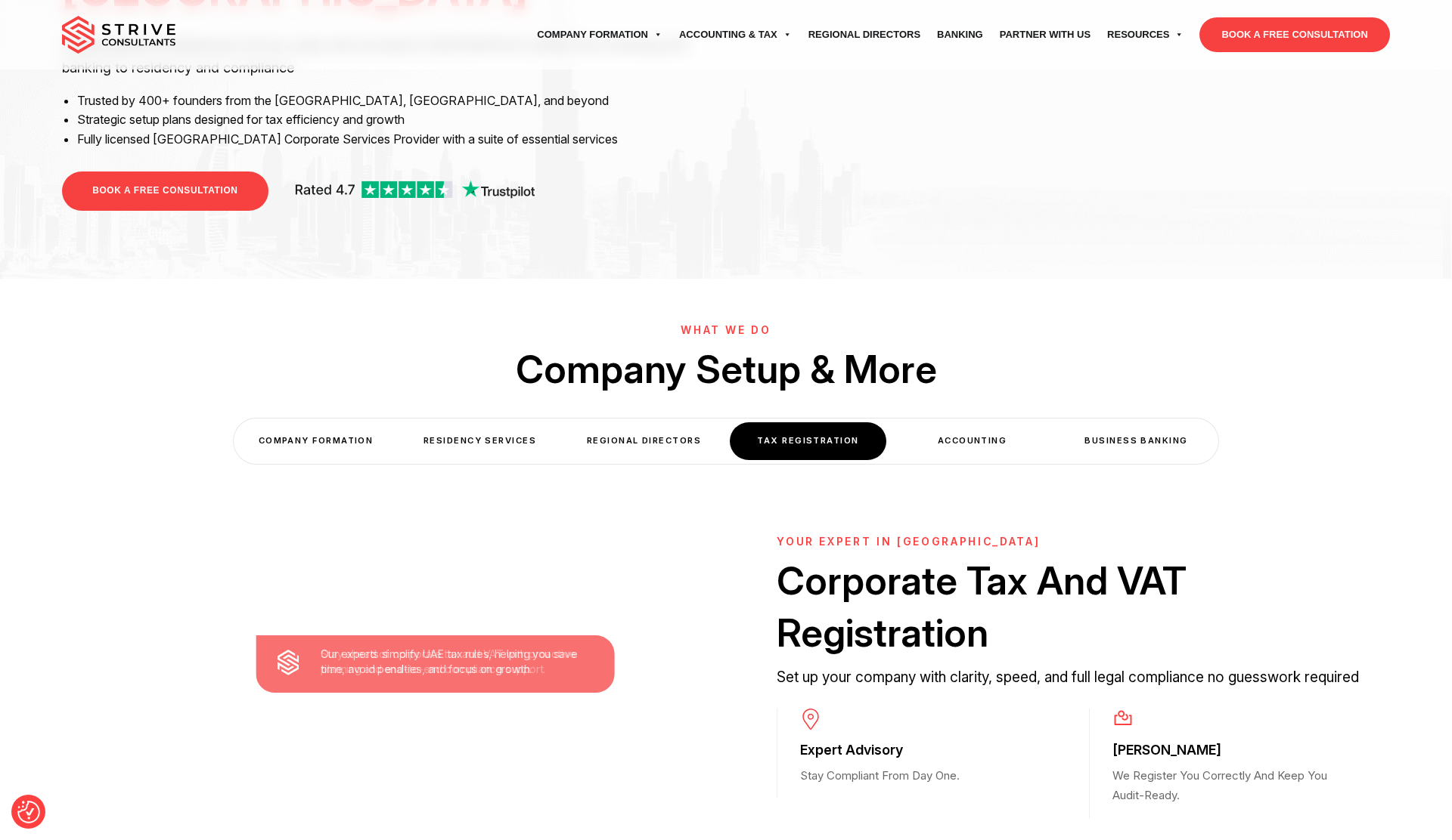
scroll to position [0, 0]
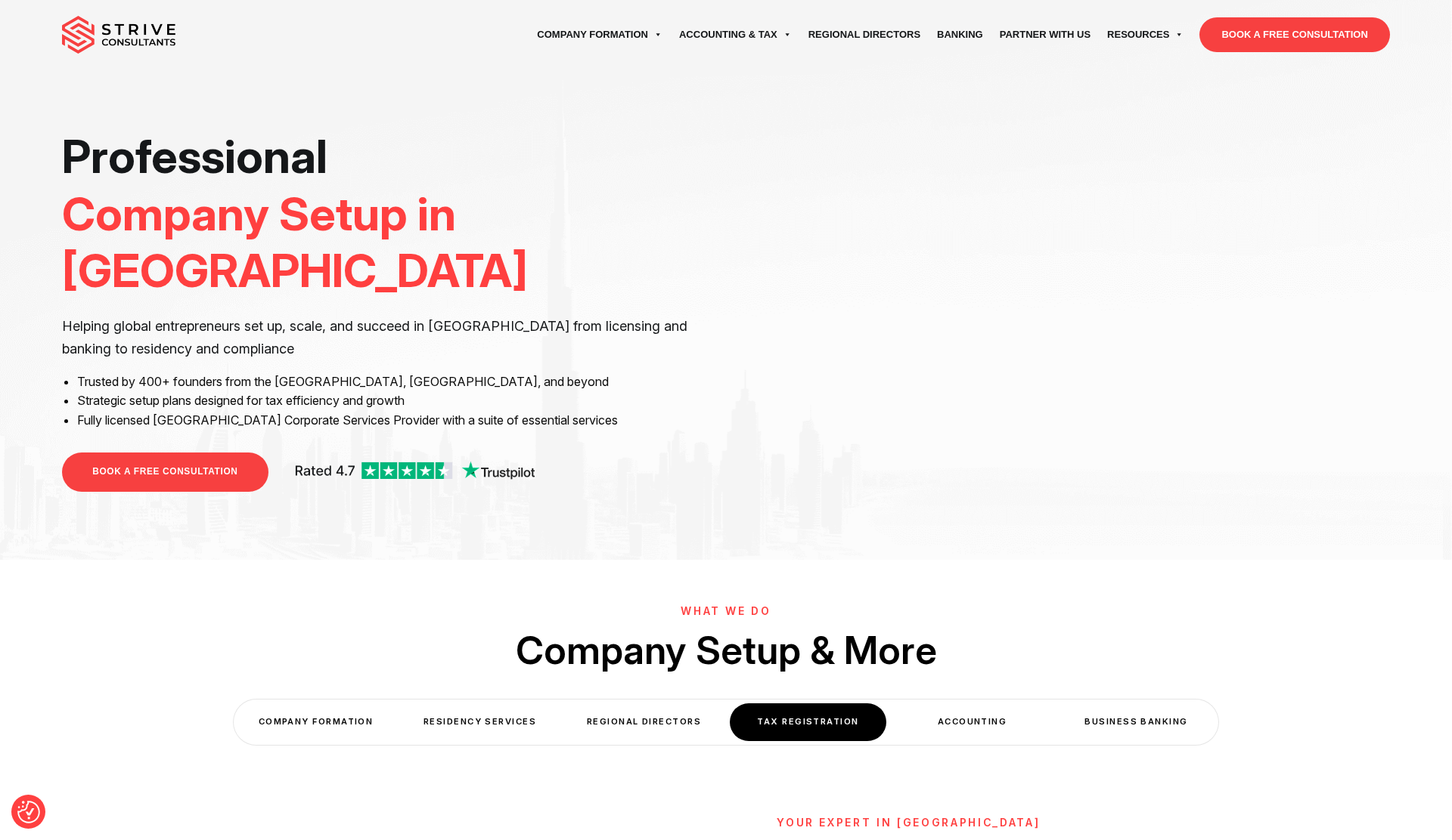
click at [333, 718] on div "COMPANY FORMATION" at bounding box center [316, 722] width 157 height 37
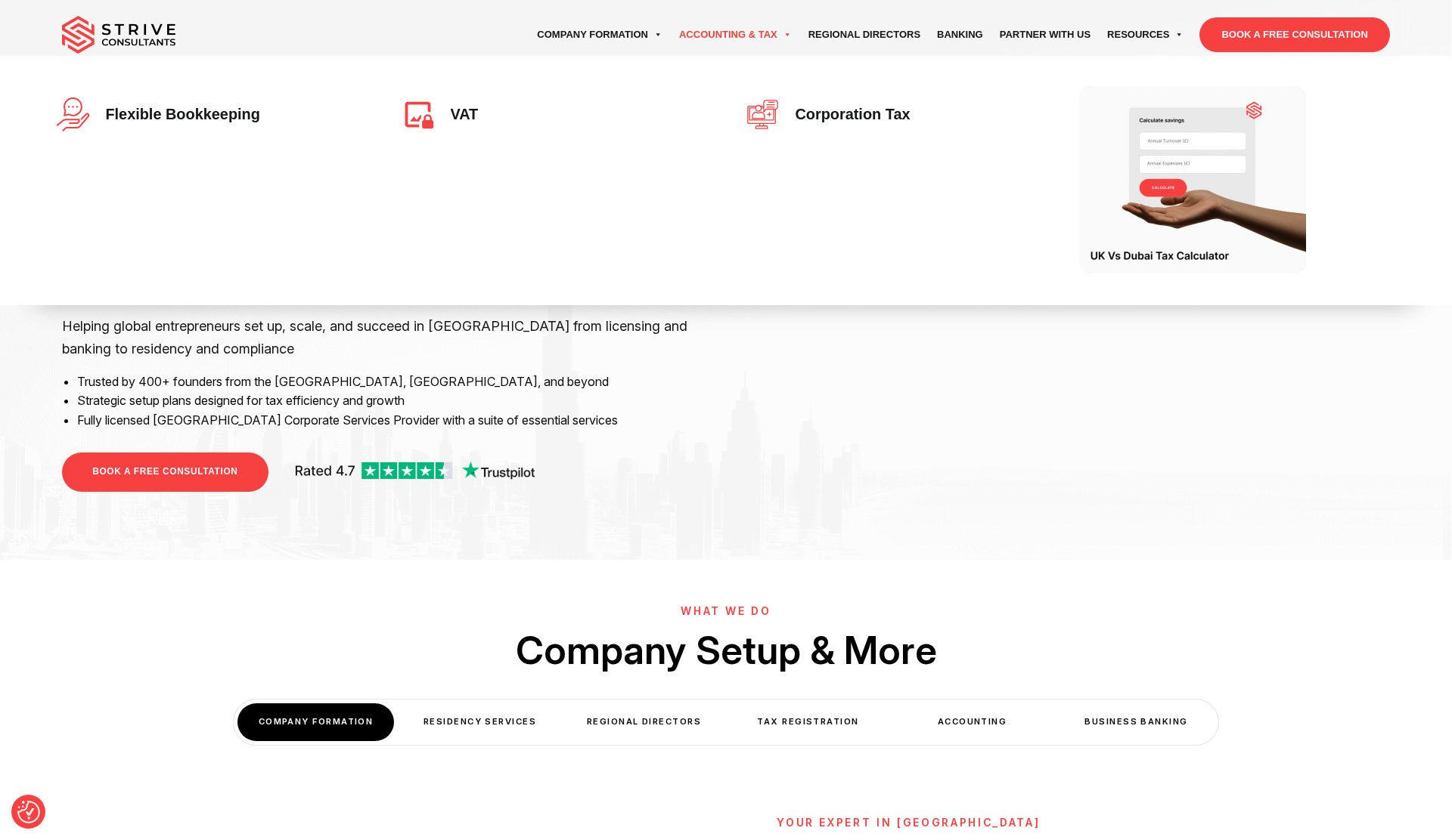
click at [757, 37] on link "Accounting & Tax" at bounding box center [735, 34] width 130 height 42
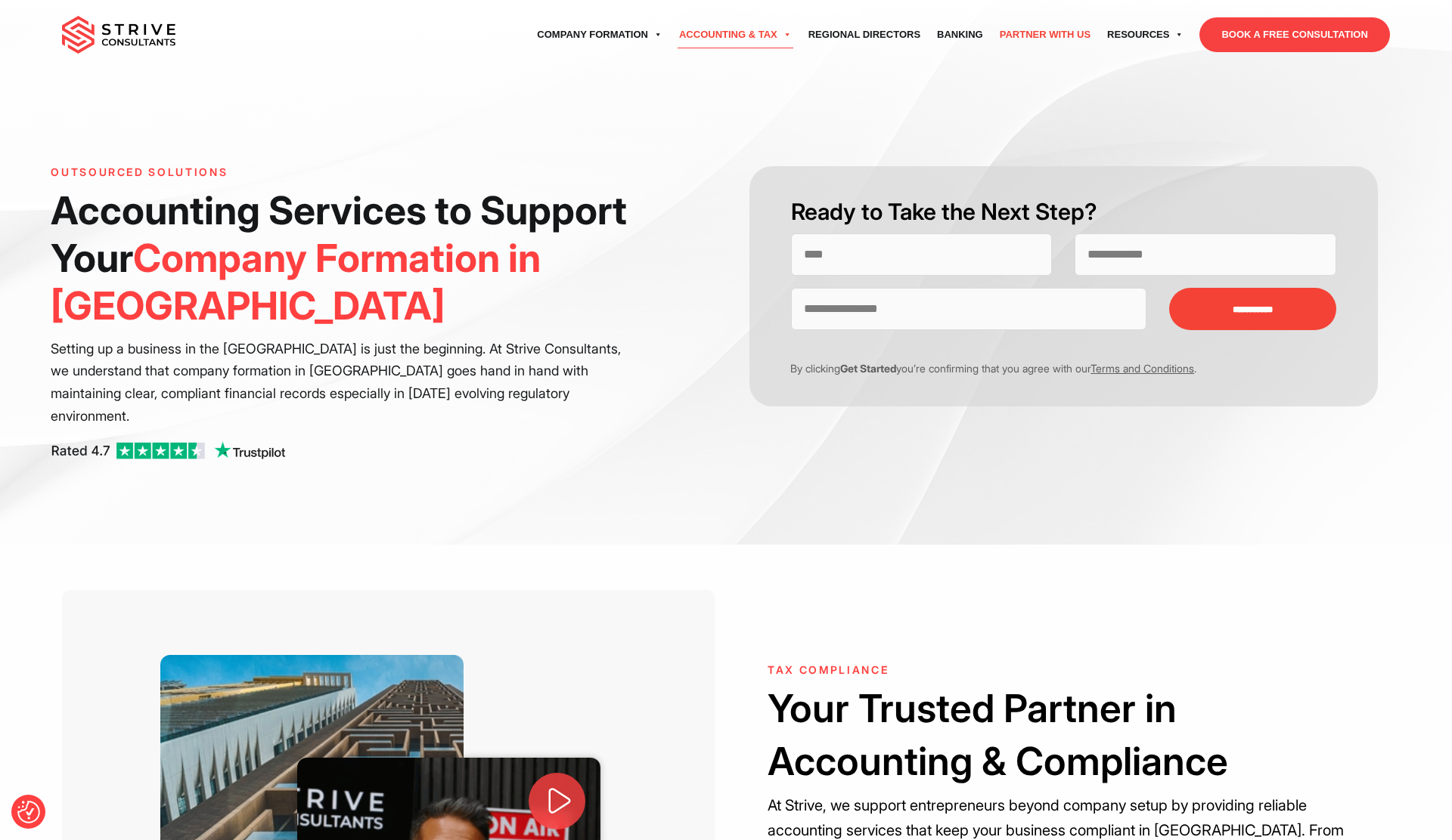
click at [1047, 29] on link "Partner with Us" at bounding box center [1045, 34] width 107 height 42
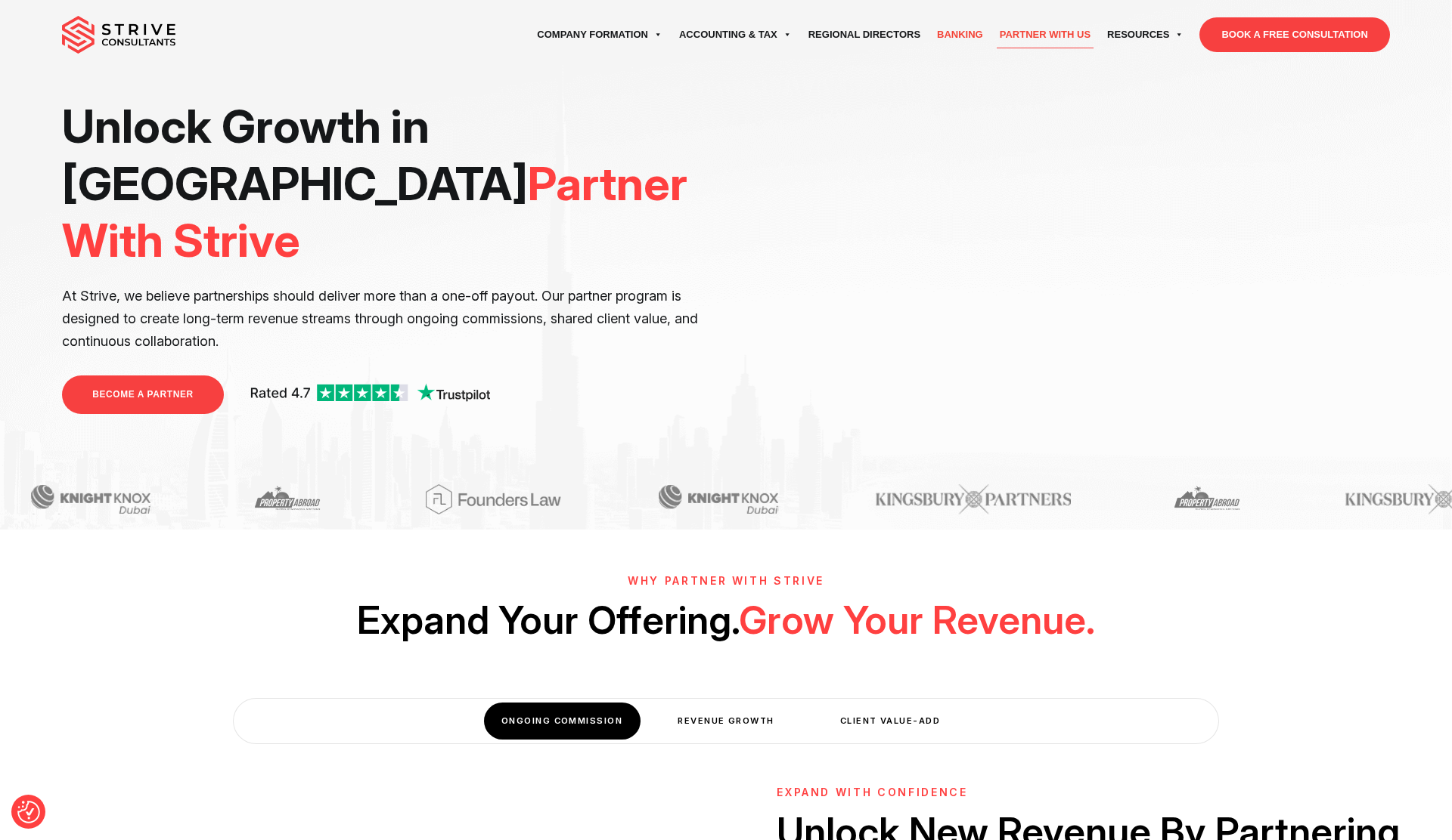
click at [959, 37] on link "Banking" at bounding box center [959, 34] width 62 height 42
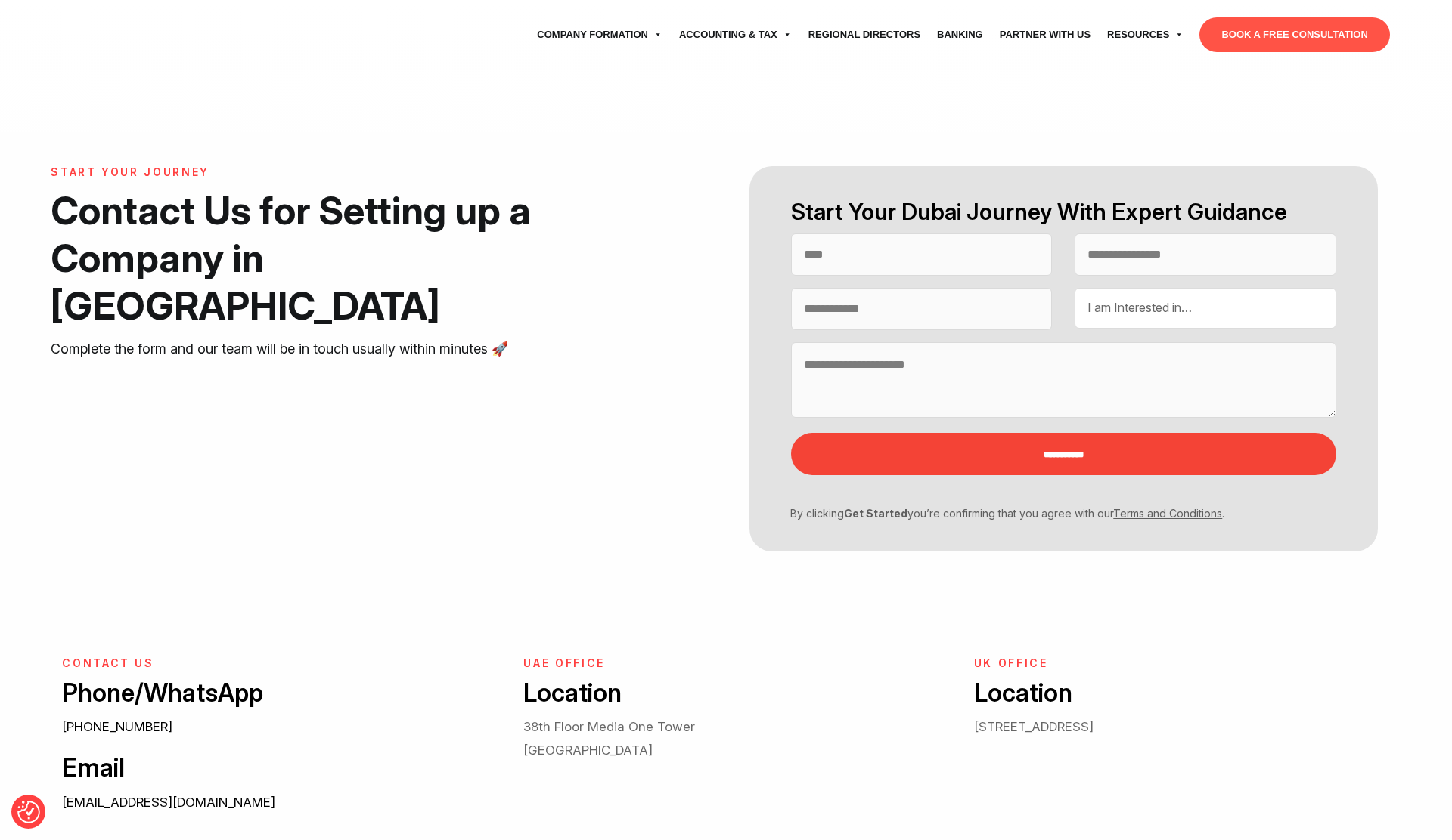
select select "Contact form"
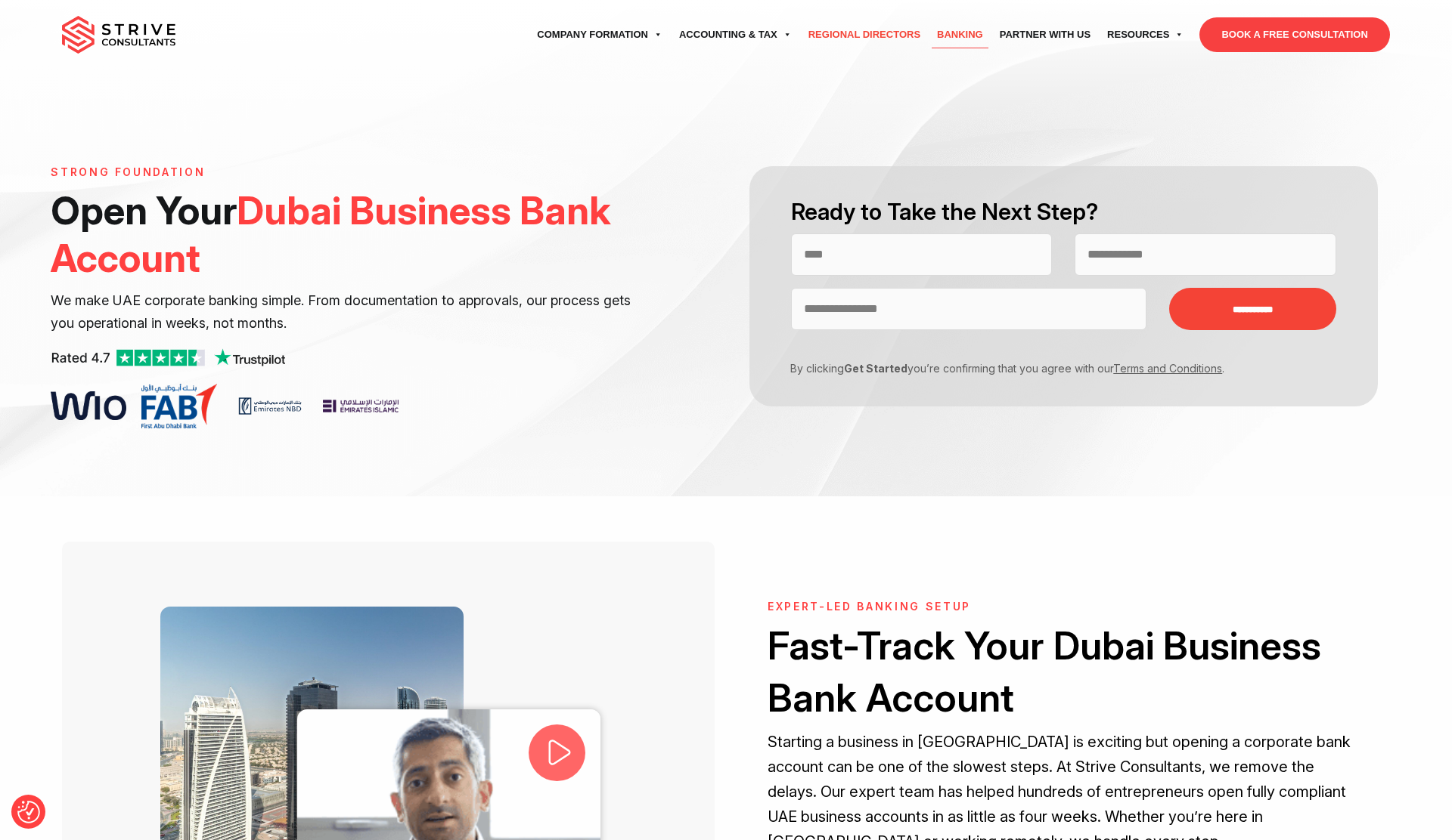
click at [881, 25] on link "Regional Directors" at bounding box center [864, 34] width 129 height 42
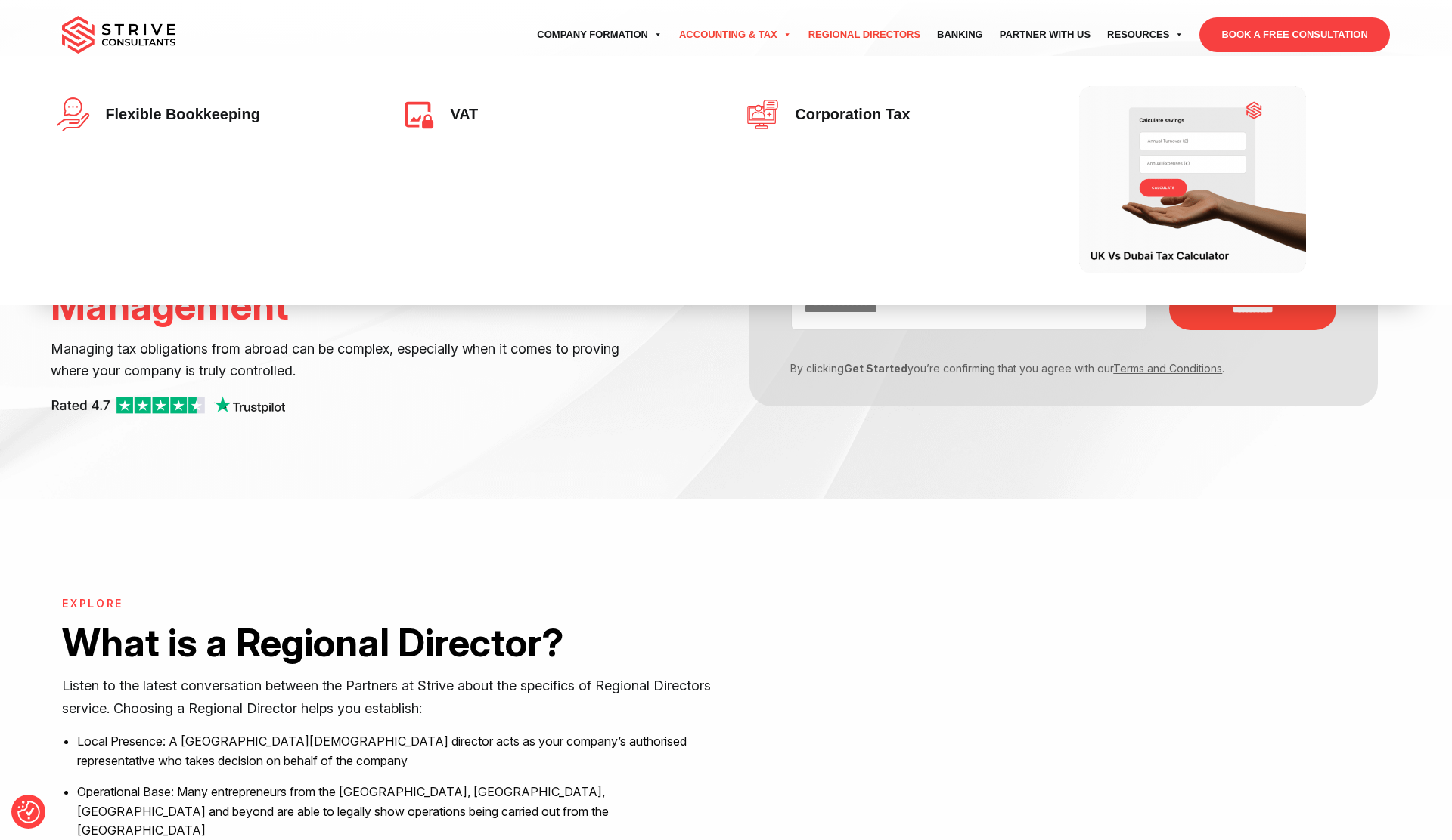
click at [709, 38] on link "Accounting & Tax" at bounding box center [735, 34] width 130 height 42
